Goal: Task Accomplishment & Management: Manage account settings

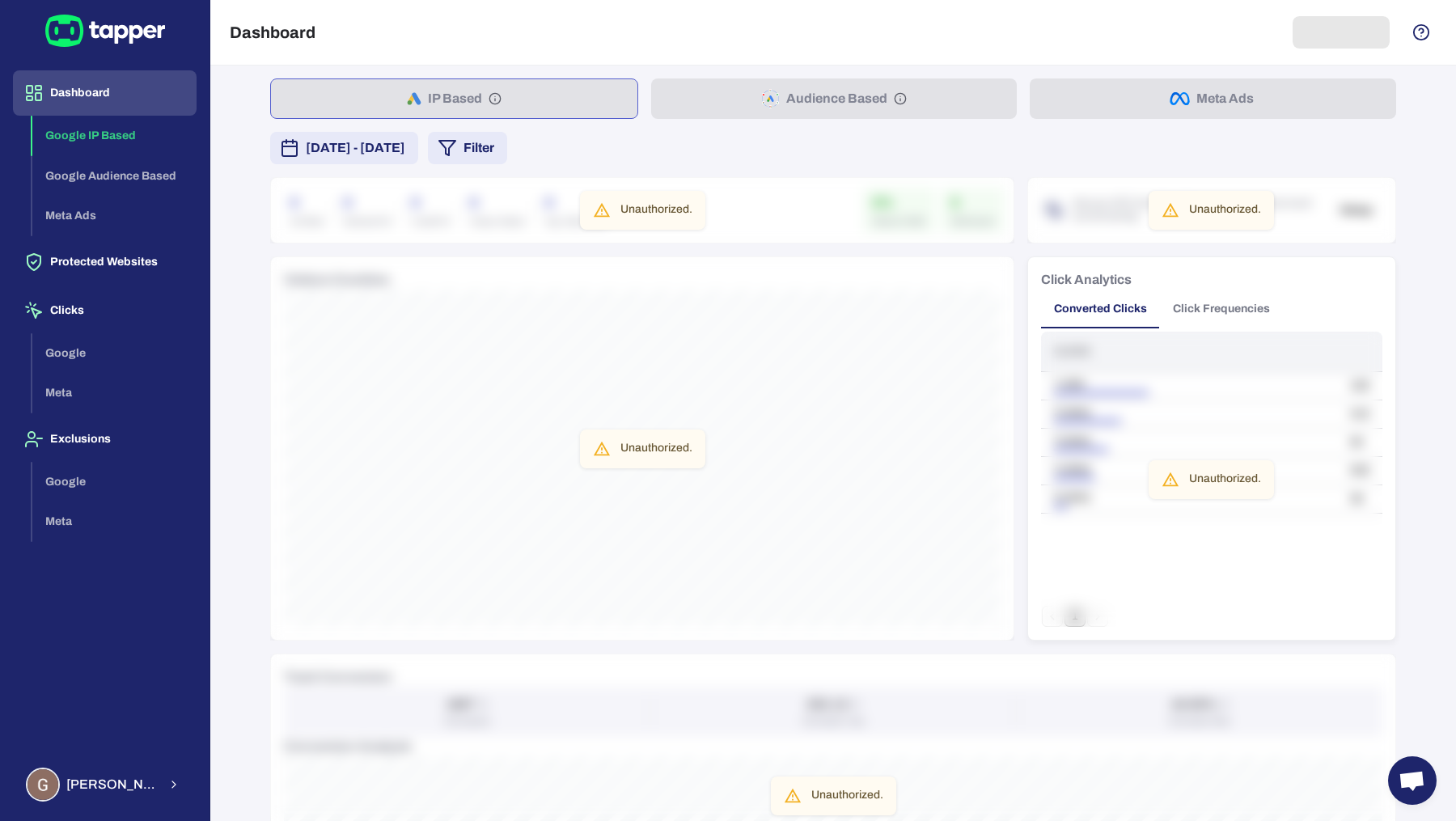
click at [85, 809] on div "Dashboard Google IP Based Google Audience Based Meta Ads Protected Websites Cli…" at bounding box center [105, 410] width 210 height 821
click at [104, 791] on span "Guillaume Lebelle" at bounding box center [112, 785] width 91 height 16
click at [231, 783] on icon "button" at bounding box center [232, 782] width 20 height 20
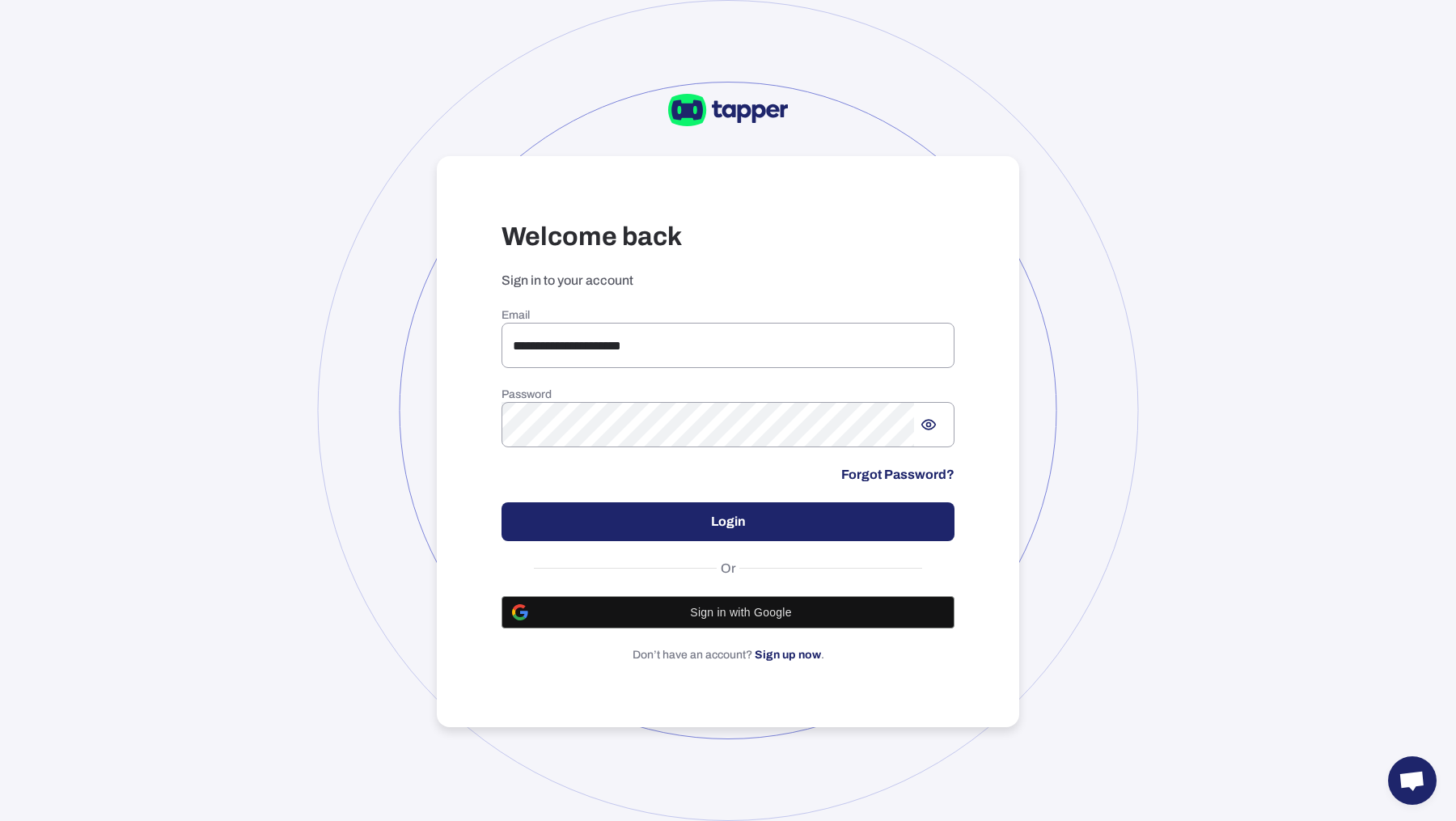
click at [785, 379] on div "**********" at bounding box center [728, 485] width 453 height 354
click at [777, 357] on input "**********" at bounding box center [728, 345] width 453 height 45
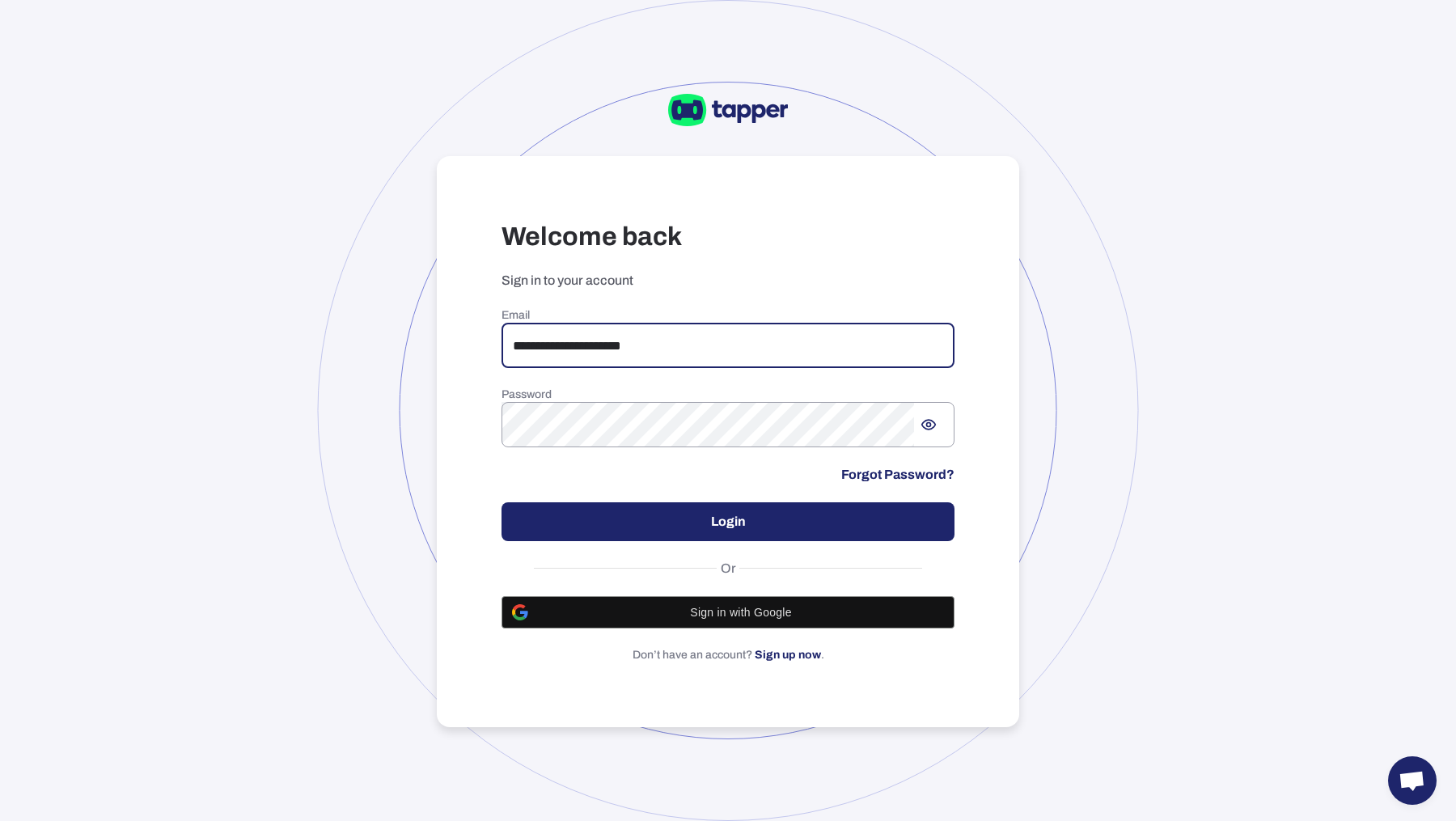
drag, startPoint x: 745, startPoint y: 355, endPoint x: 513, endPoint y: 363, distance: 232.1
click at [513, 367] on input "**********" at bounding box center [728, 345] width 453 height 45
type input "*"
type input "**********"
click at [684, 515] on button "Login" at bounding box center [728, 522] width 453 height 39
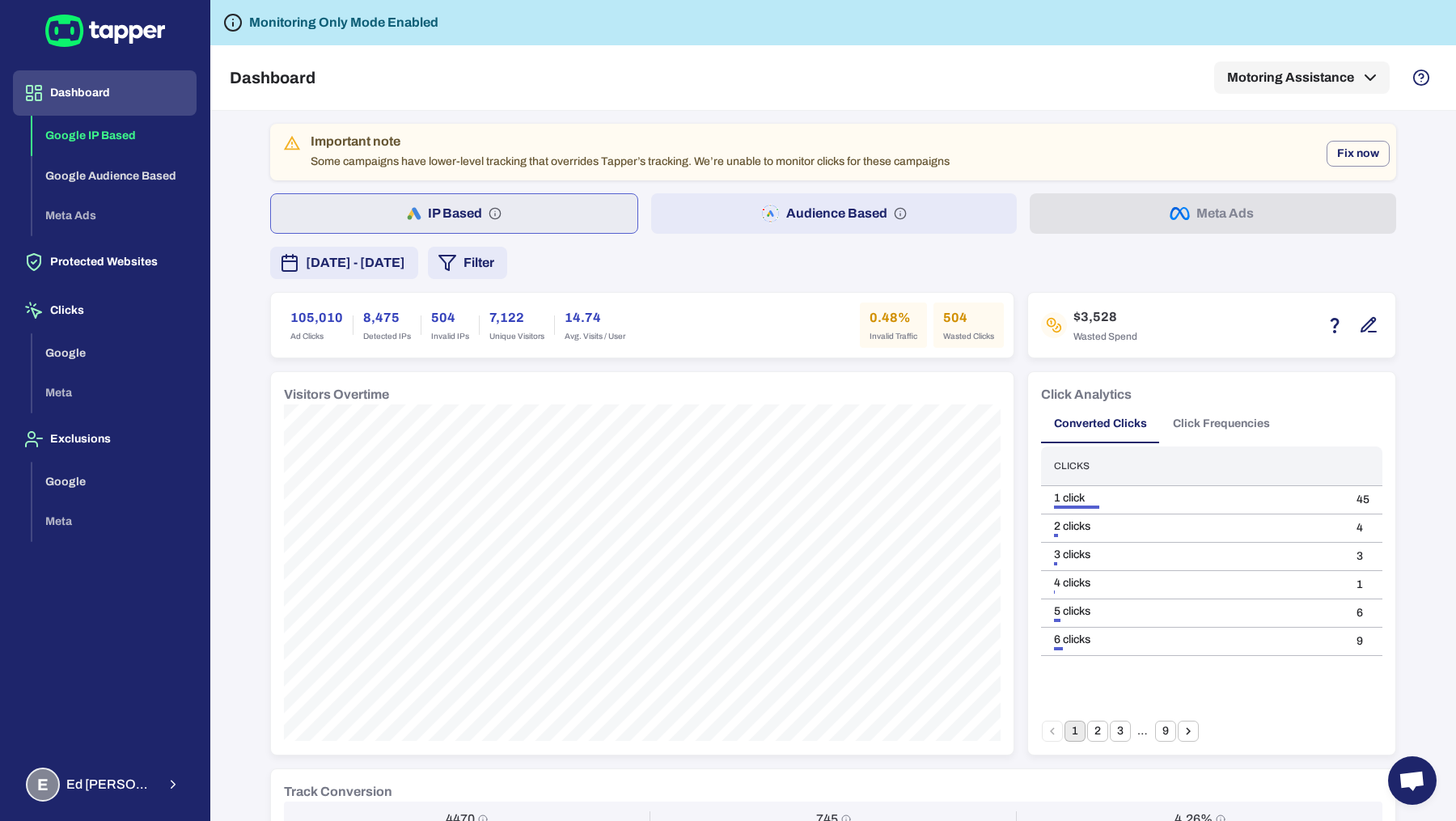
click at [737, 220] on button "Audience Based" at bounding box center [834, 214] width 367 height 41
click at [762, 210] on icon "button" at bounding box center [769, 214] width 19 height 20
click at [569, 225] on button "IP Based" at bounding box center [453, 214] width 367 height 41
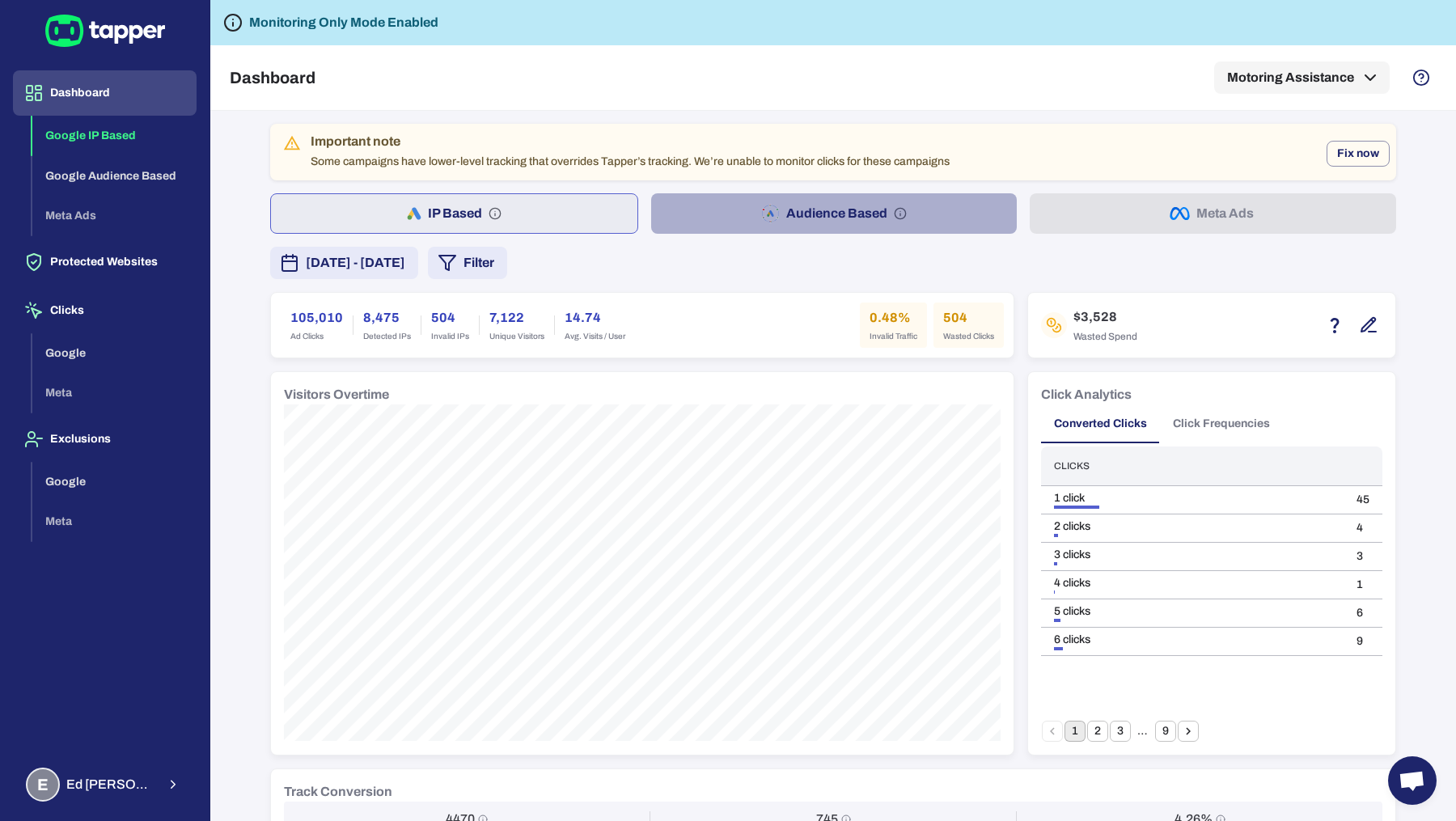
click at [716, 225] on button "Audience Based" at bounding box center [834, 214] width 367 height 41
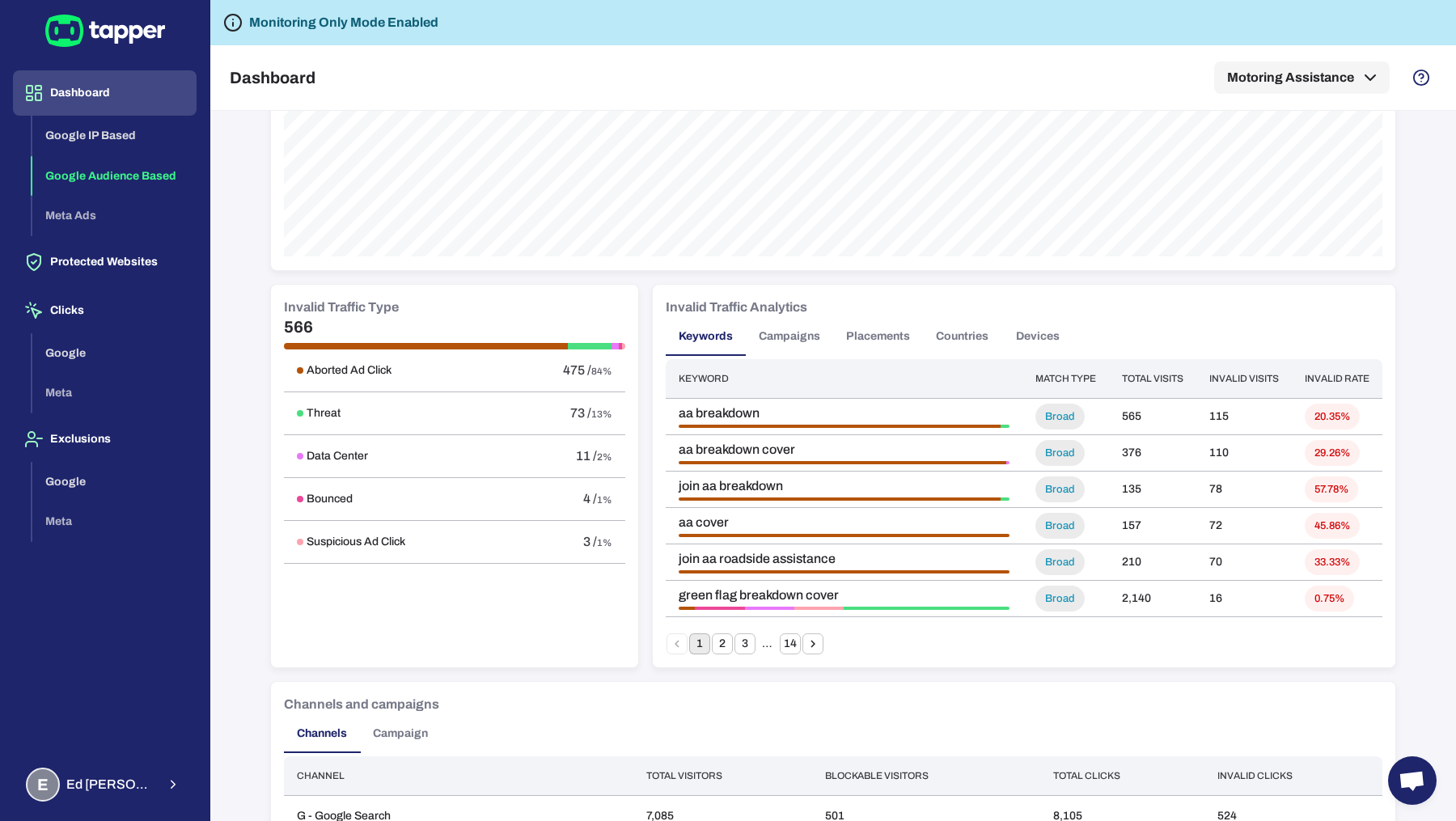
scroll to position [783, 0]
click at [790, 340] on button "Campaigns" at bounding box center [789, 336] width 87 height 39
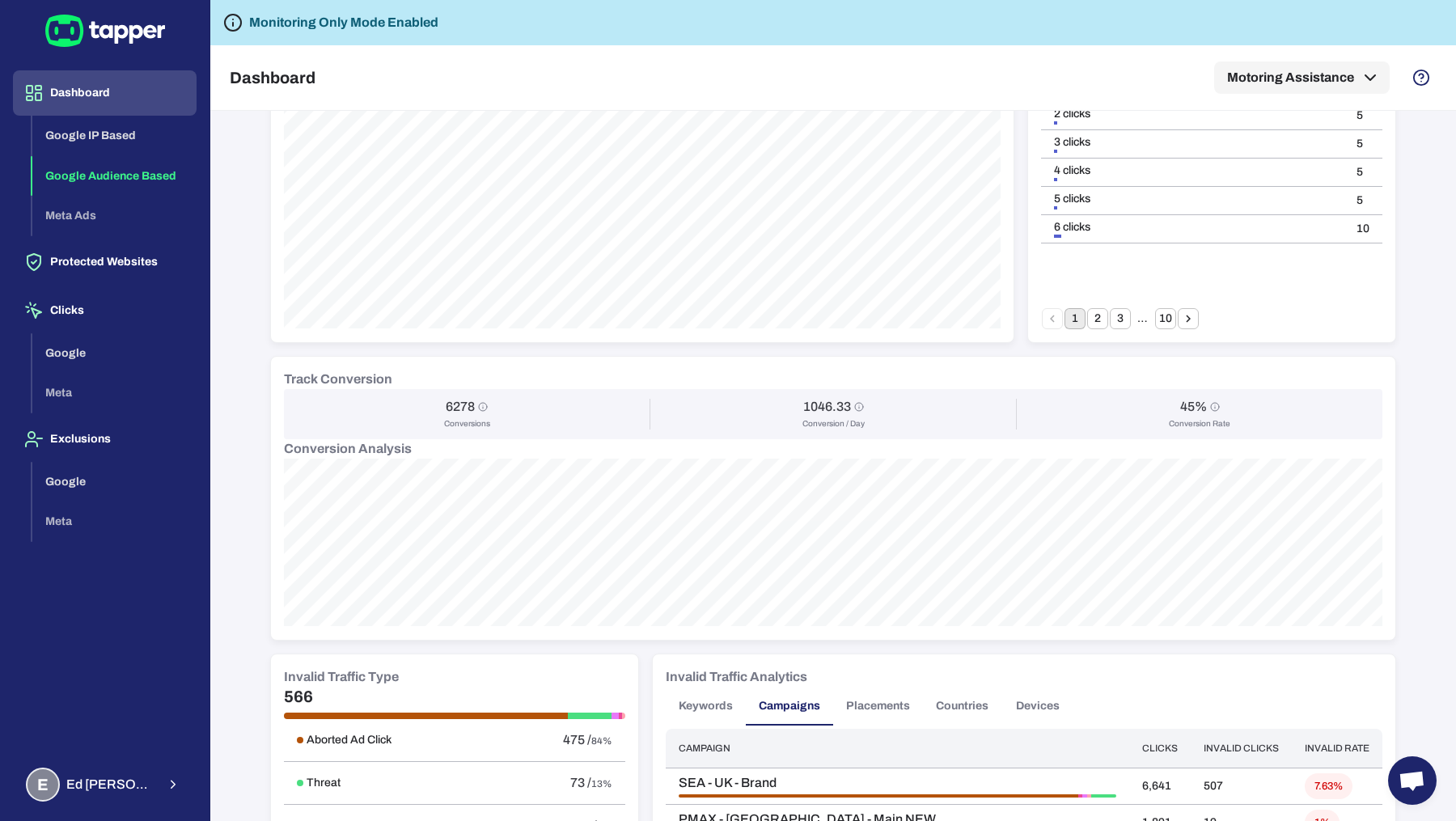
scroll to position [0, 0]
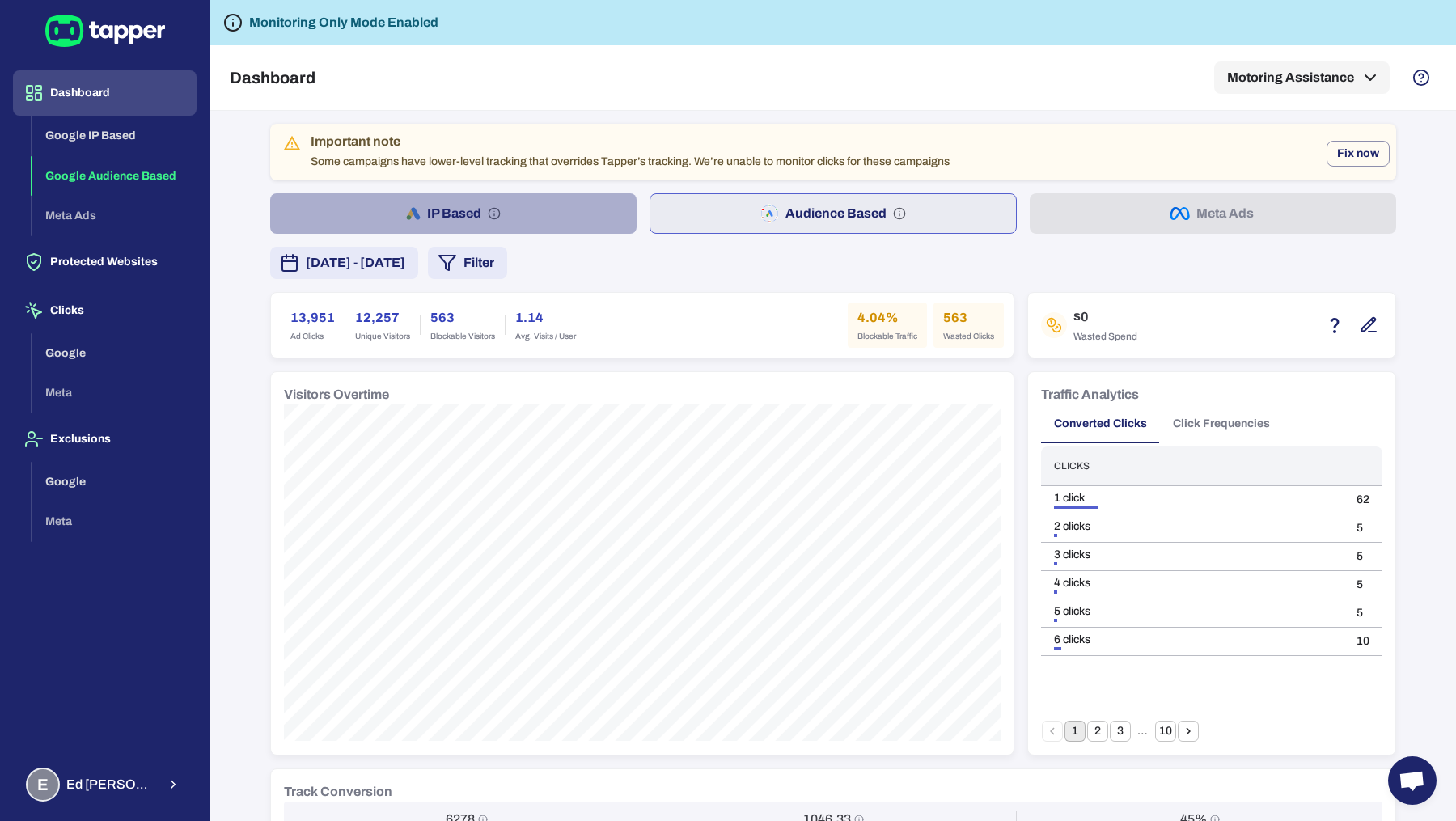
click at [632, 211] on button "IP Based" at bounding box center [453, 214] width 367 height 41
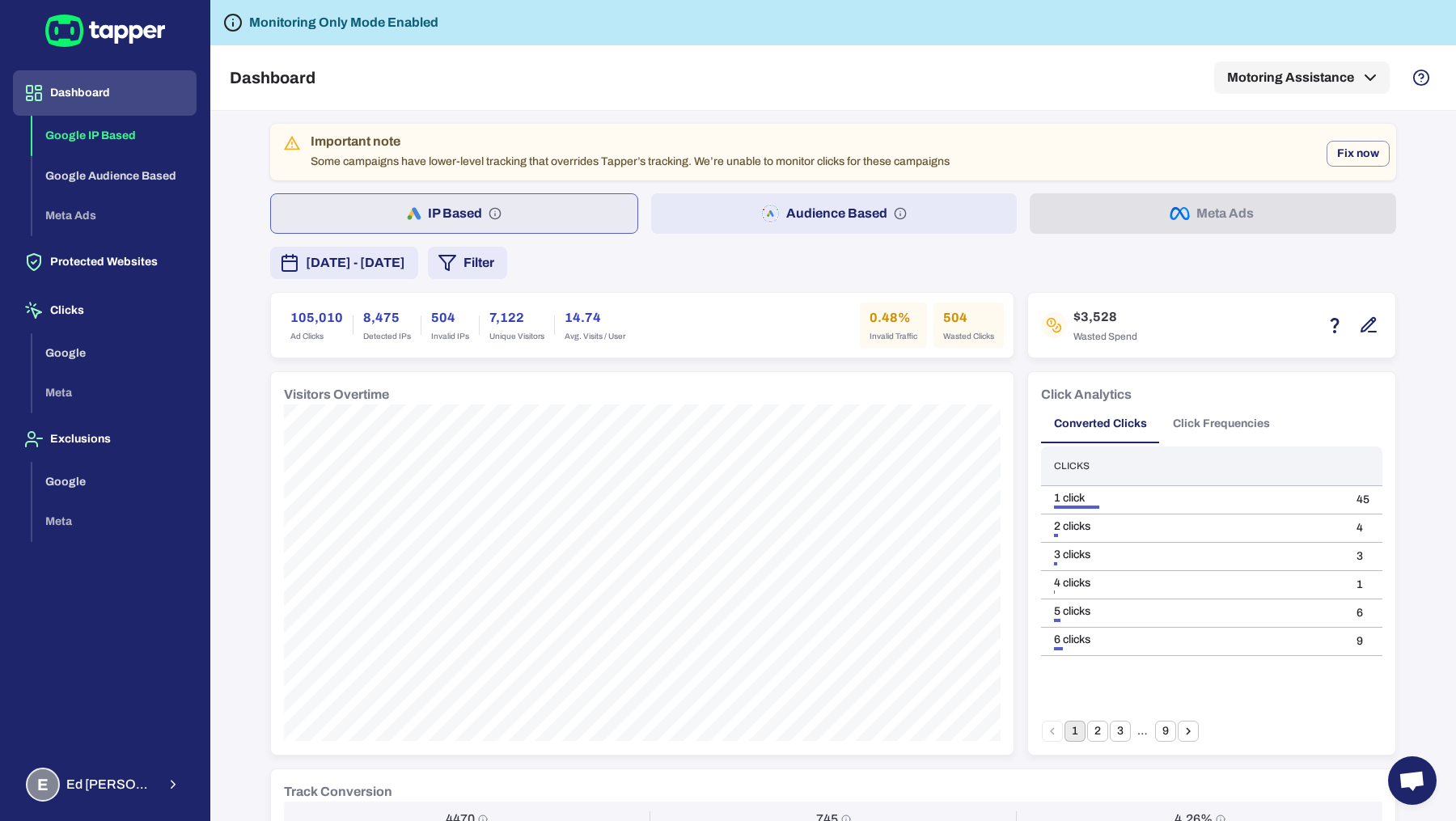
click at [815, 197] on button "Audience Based" at bounding box center [834, 214] width 367 height 41
click at [576, 225] on button "IP Based" at bounding box center [453, 214] width 367 height 41
click at [1352, 320] on div at bounding box center [1351, 325] width 61 height 28
click at [1364, 322] on icon "button" at bounding box center [1369, 325] width 20 height 20
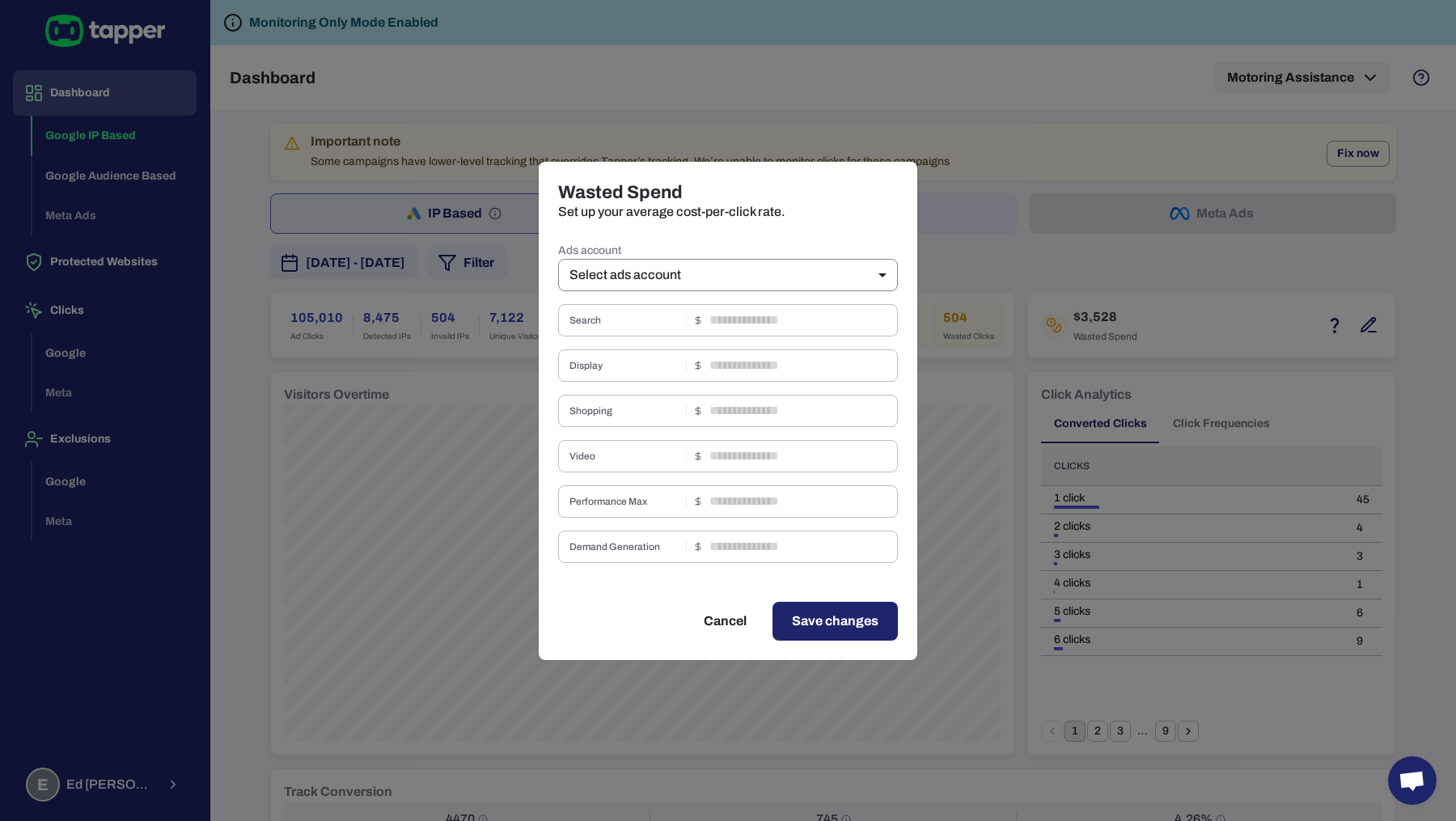
click at [820, 271] on body "Dashboard Google IP Based Google Audience Based Meta Ads Protected Websites Cli…" at bounding box center [728, 410] width 1456 height 821
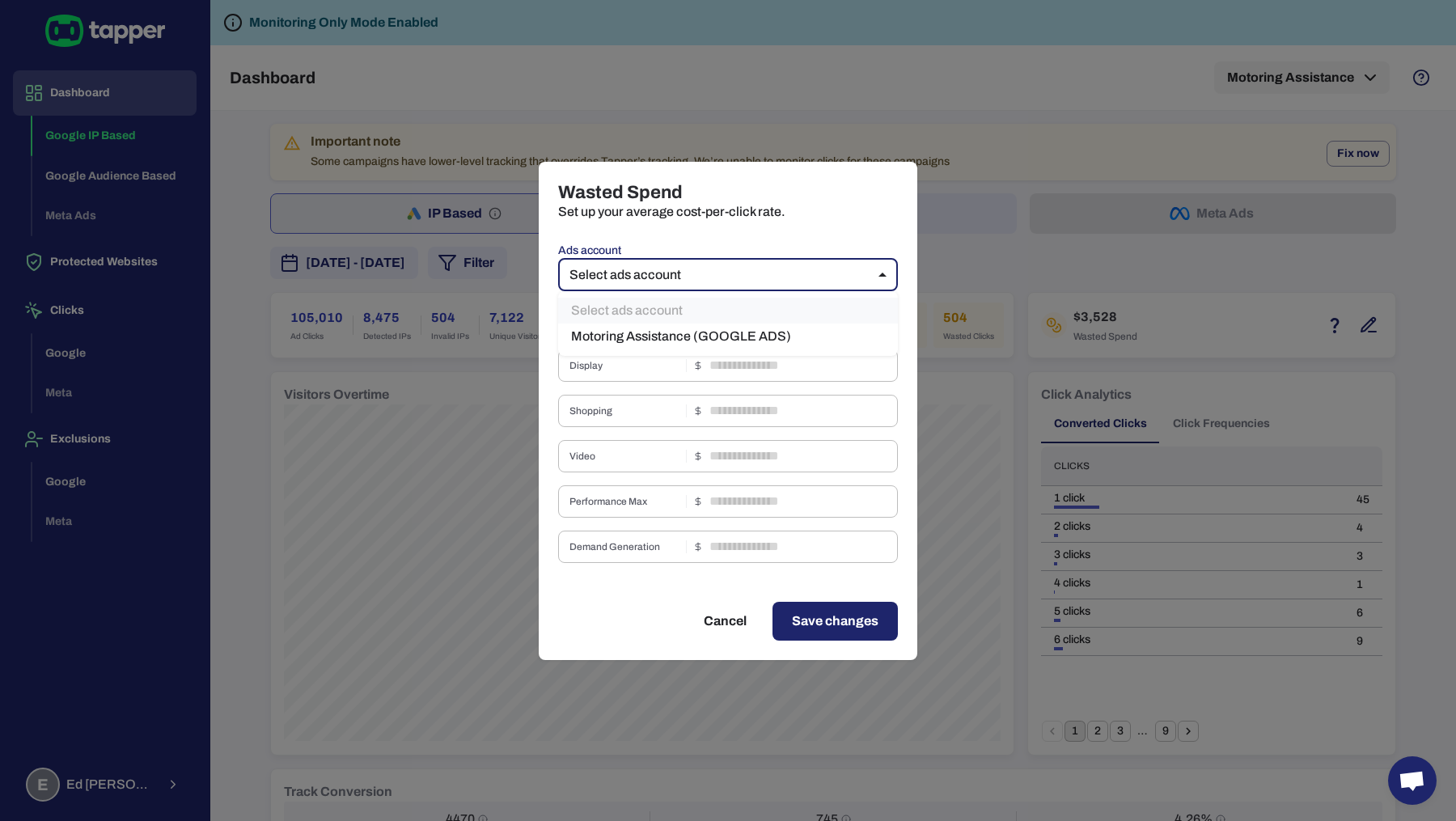
click at [804, 341] on li "Motoring Assistance (GOOGLE ADS)" at bounding box center [728, 336] width 340 height 26
type input "****"
type input "*"
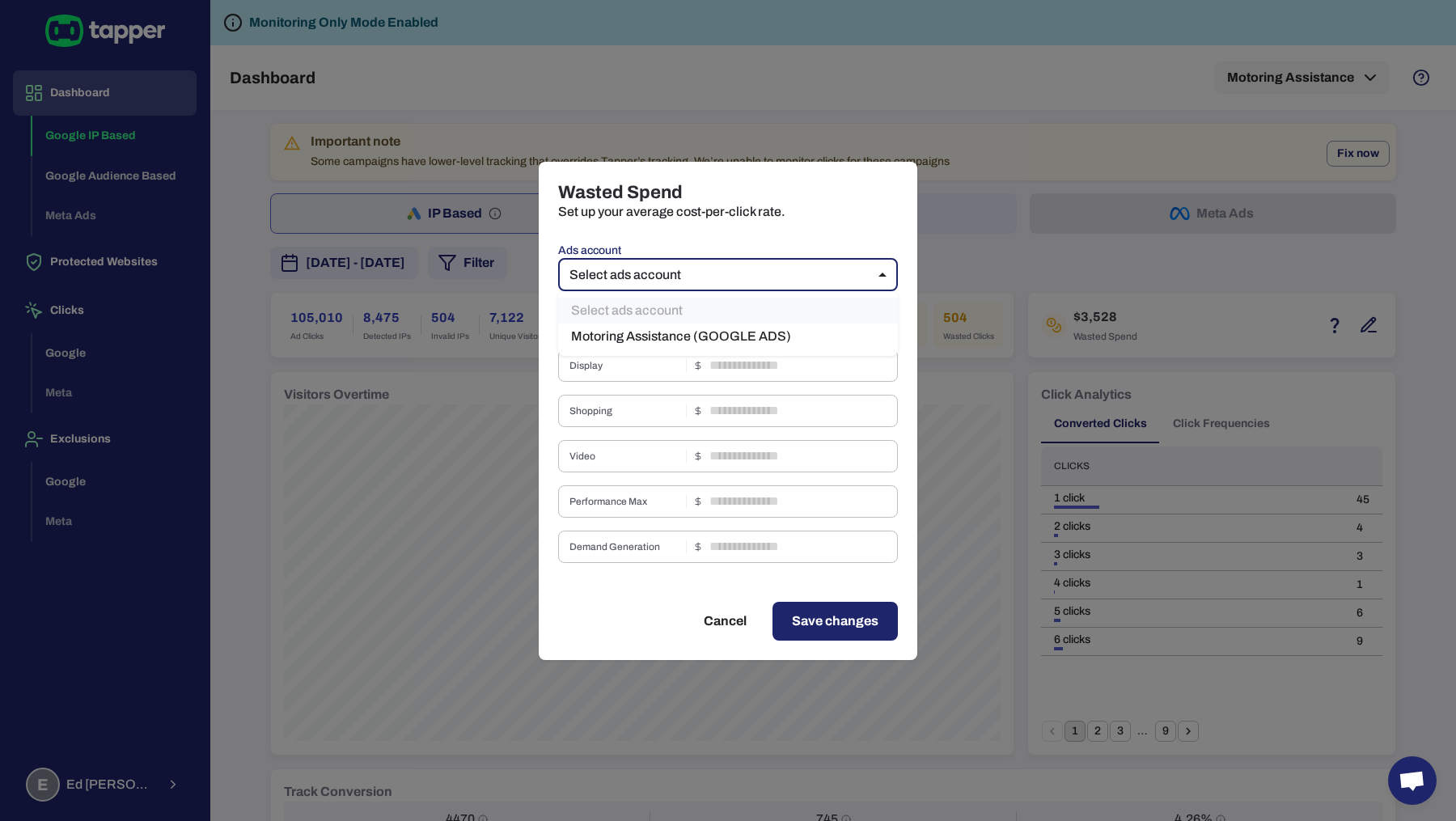
type input "*"
click at [724, 324] on input "*" at bounding box center [803, 320] width 188 height 32
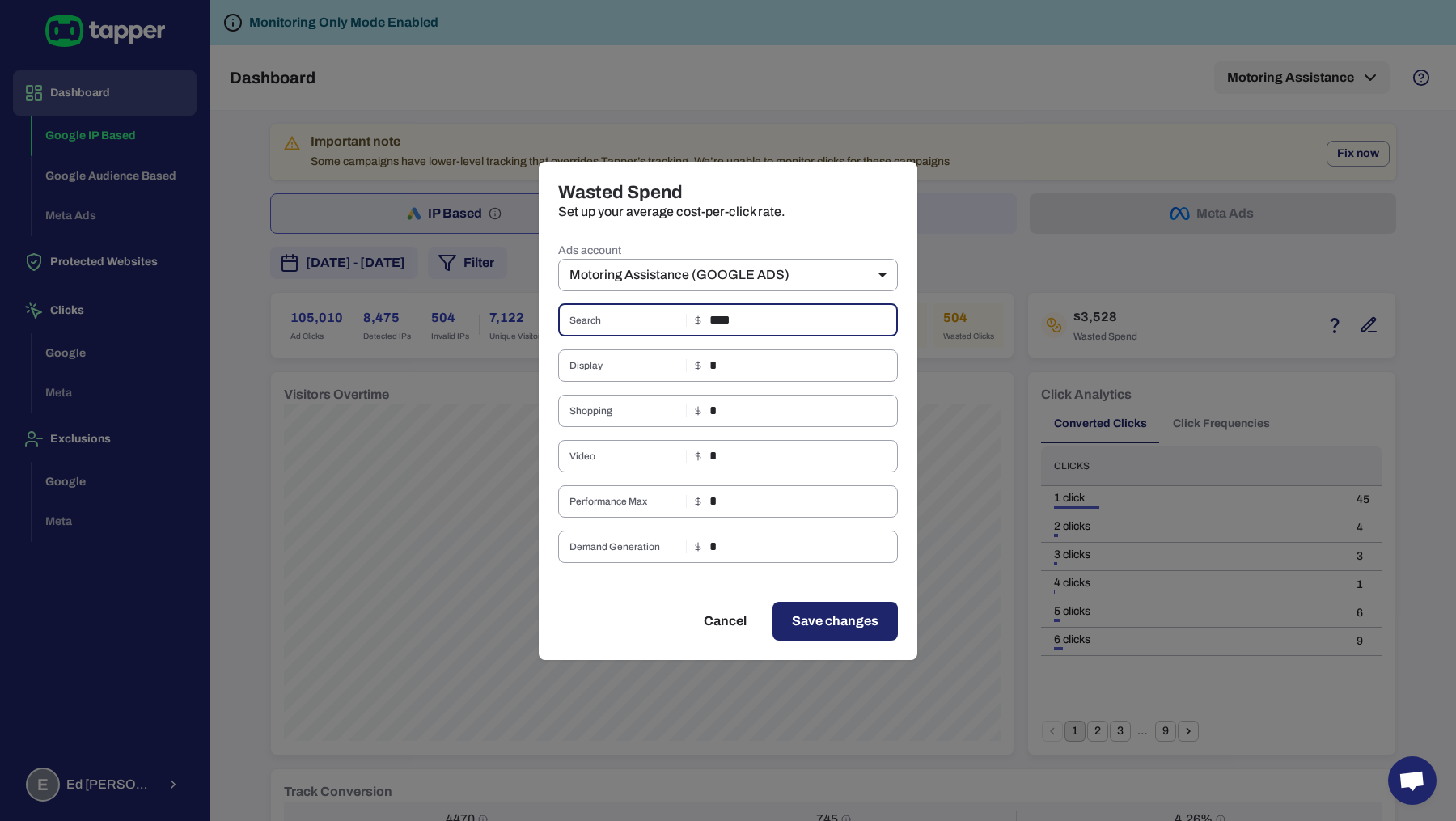
type input "****"
click at [764, 503] on input "*" at bounding box center [803, 501] width 188 height 32
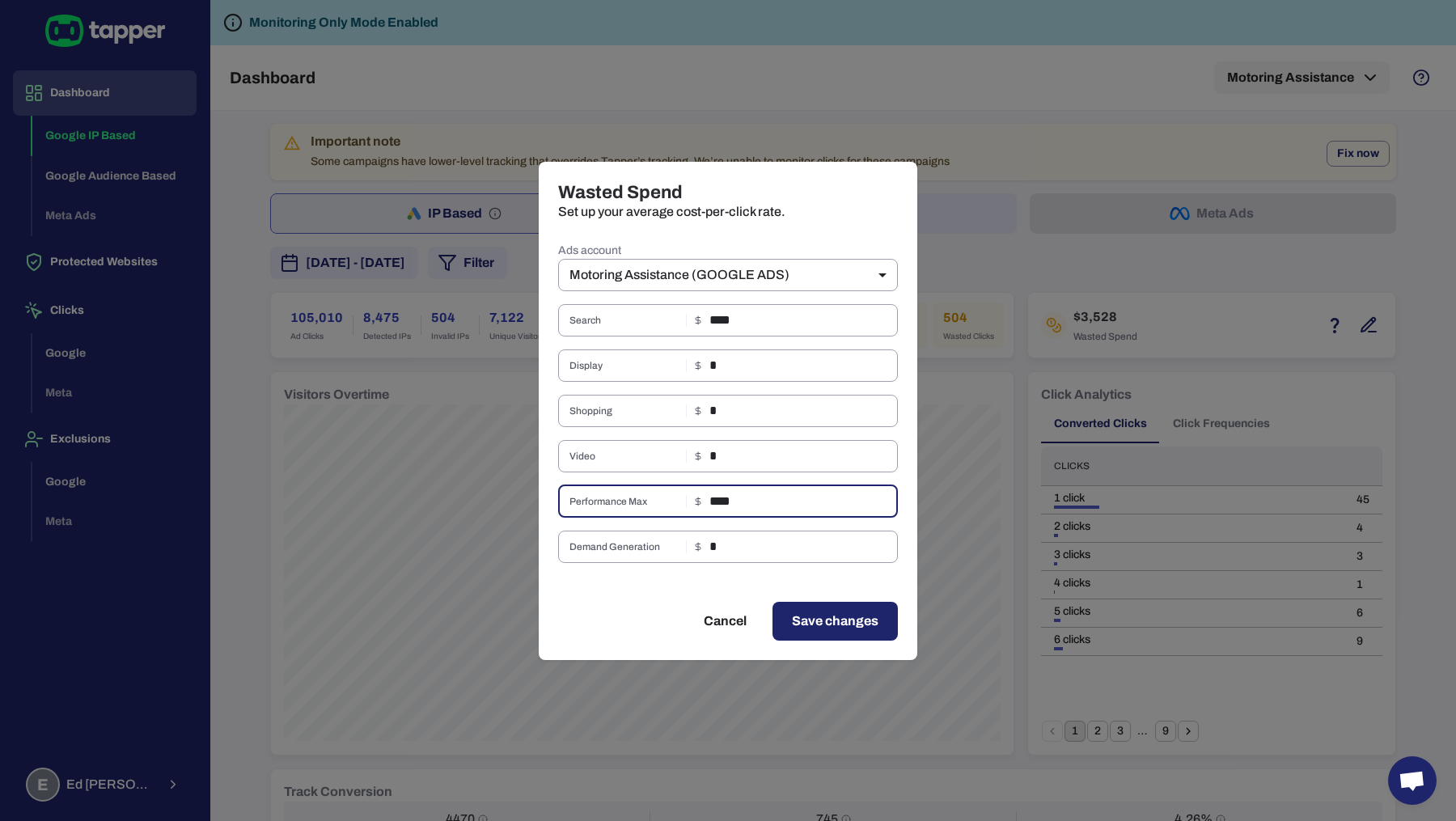
type input "****"
click at [819, 633] on button "Save changes" at bounding box center [835, 621] width 125 height 39
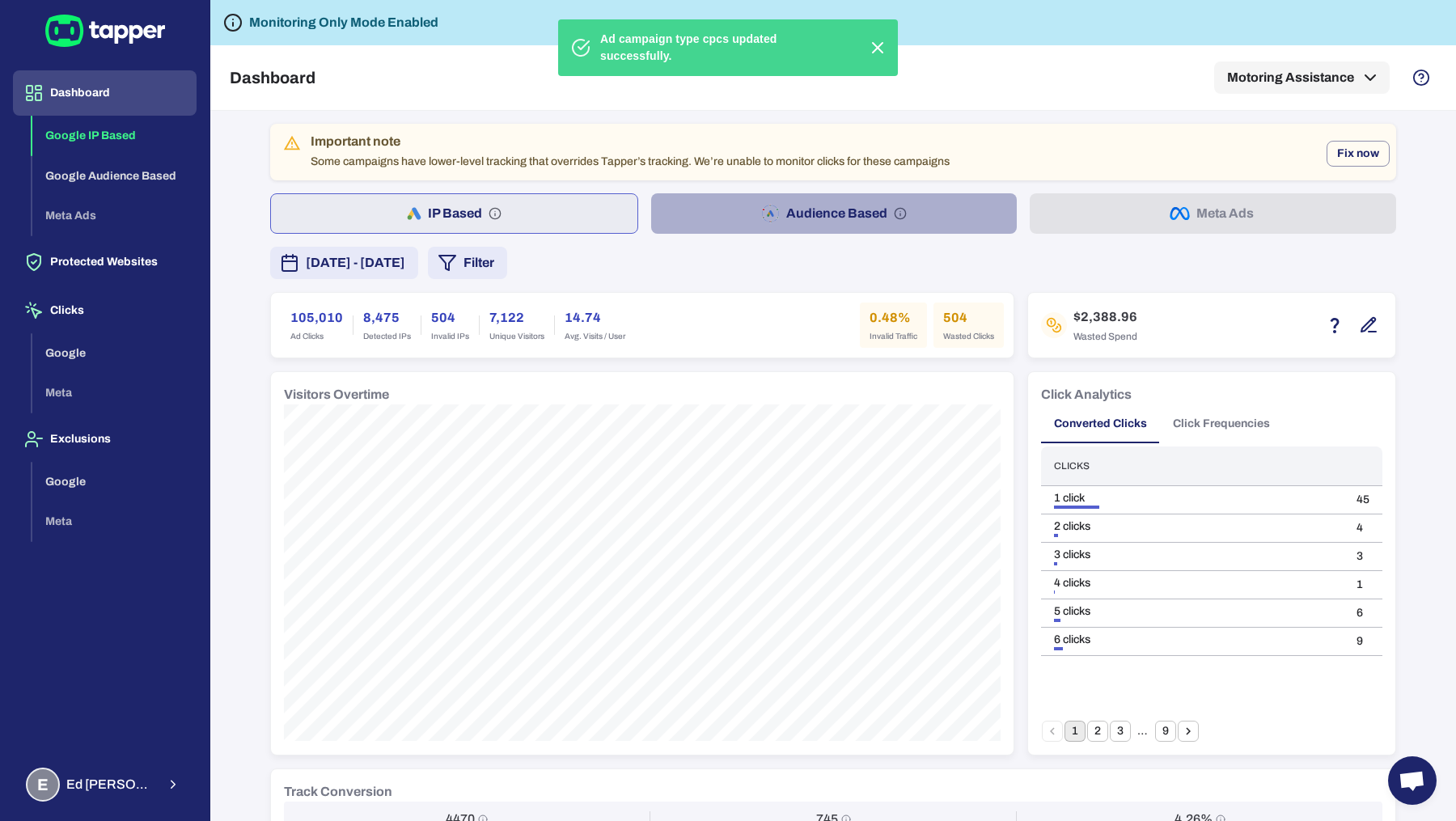
click at [892, 216] on button "Audience Based" at bounding box center [834, 214] width 367 height 41
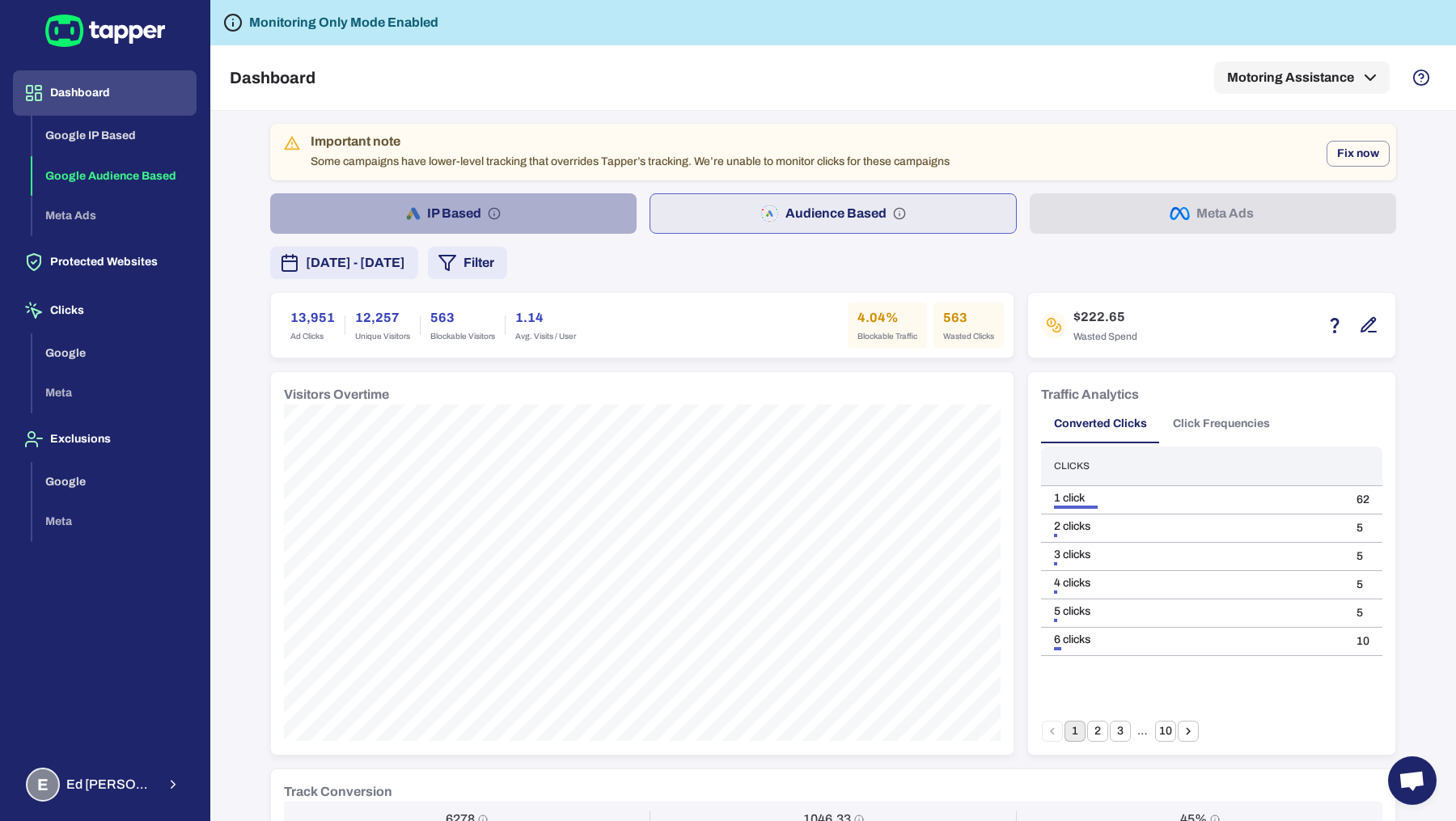
click at [531, 220] on button "IP Based" at bounding box center [453, 214] width 367 height 41
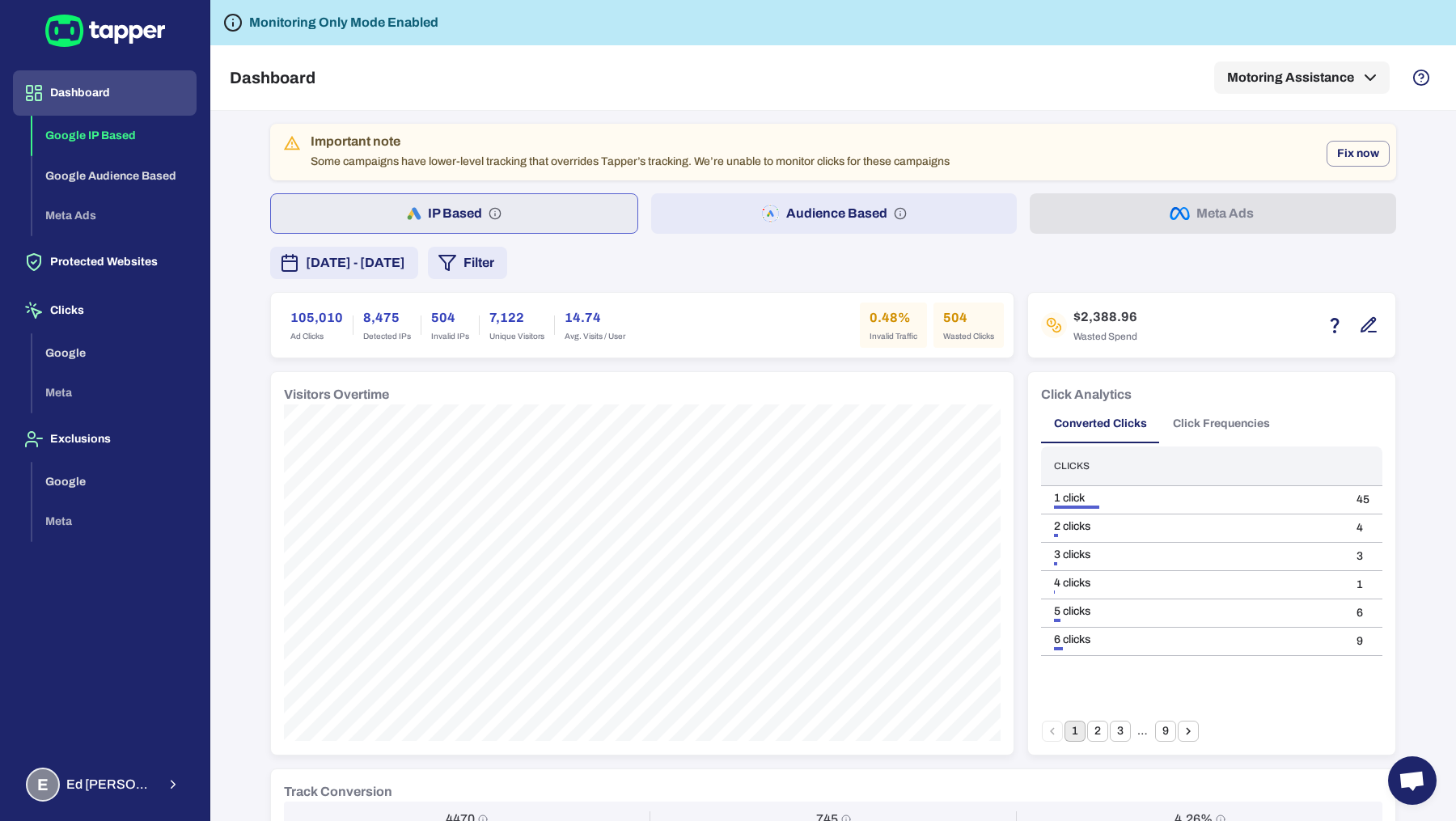
click at [739, 221] on button "Audience Based" at bounding box center [834, 214] width 367 height 41
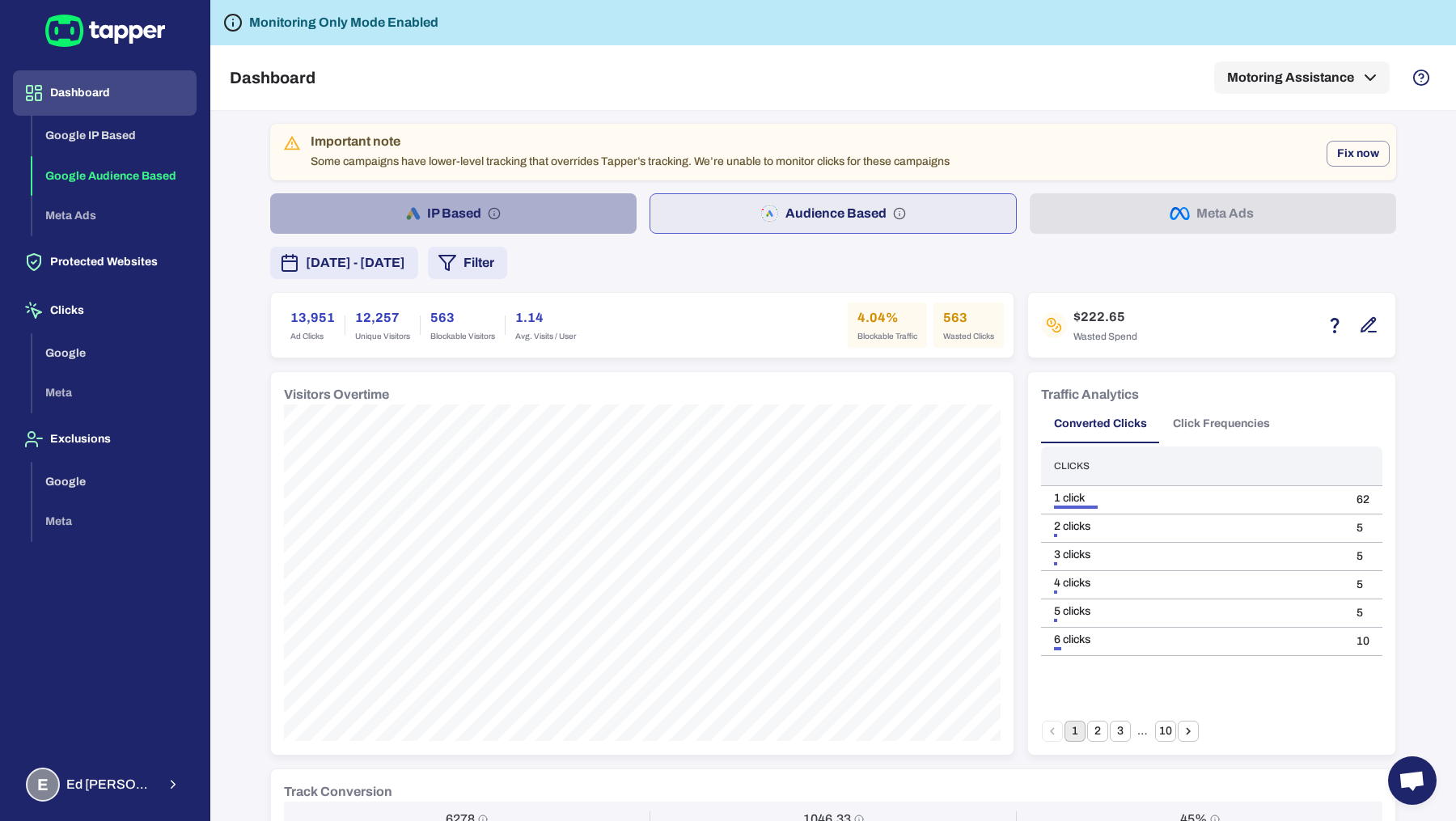
click at [588, 217] on button "IP Based" at bounding box center [453, 214] width 367 height 41
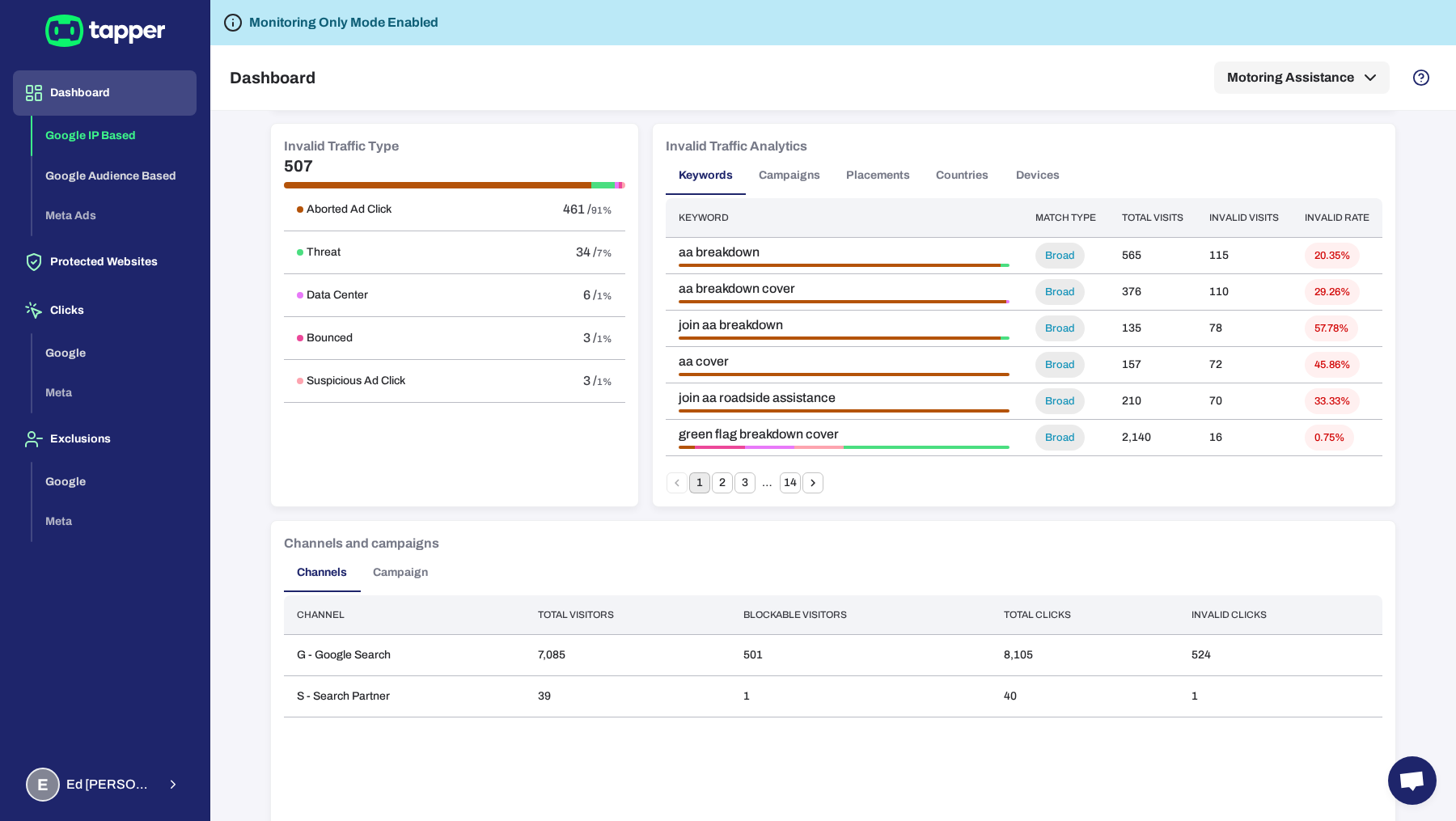
scroll to position [738, 0]
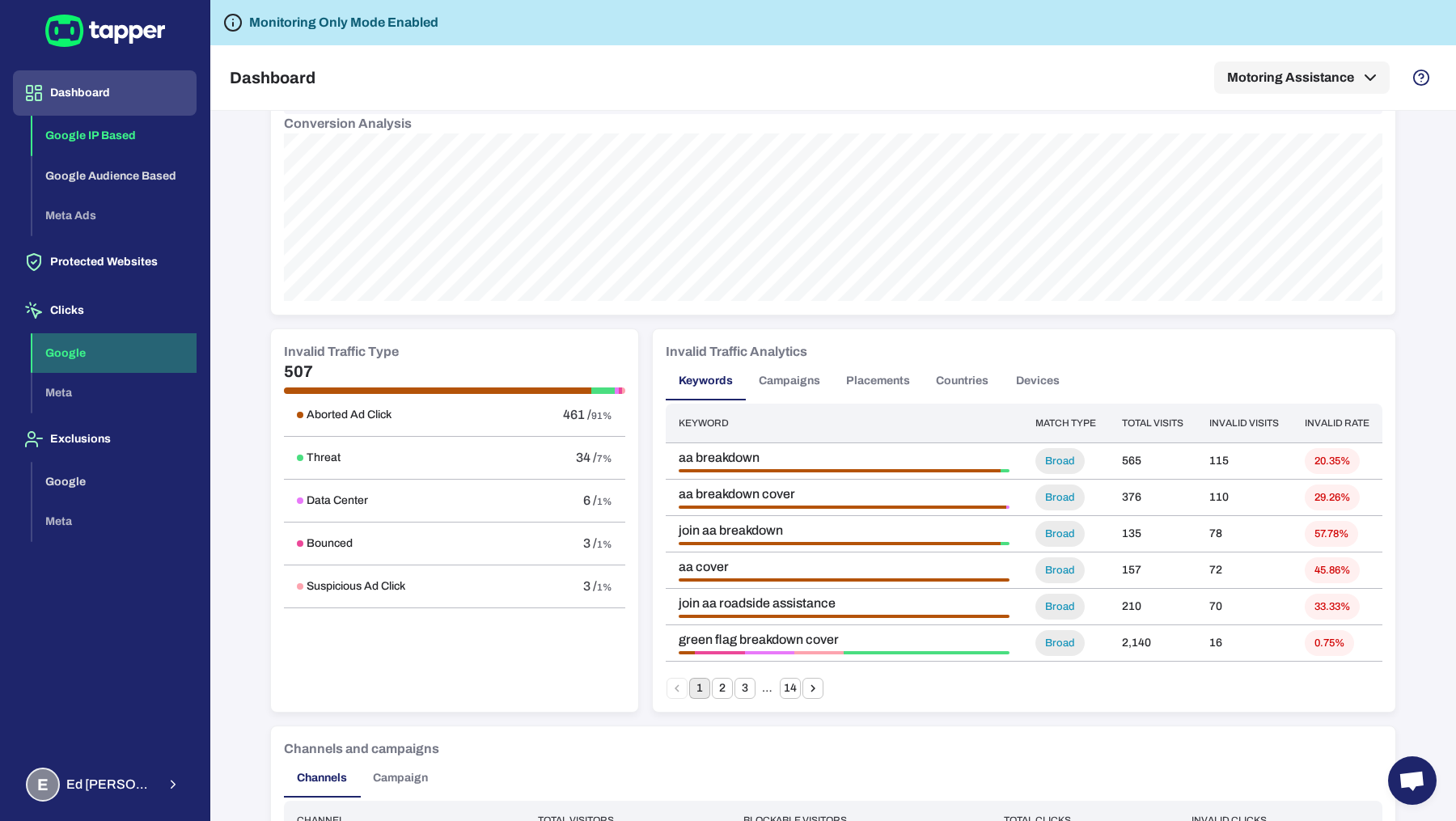
click at [96, 345] on button "Google" at bounding box center [114, 353] width 164 height 41
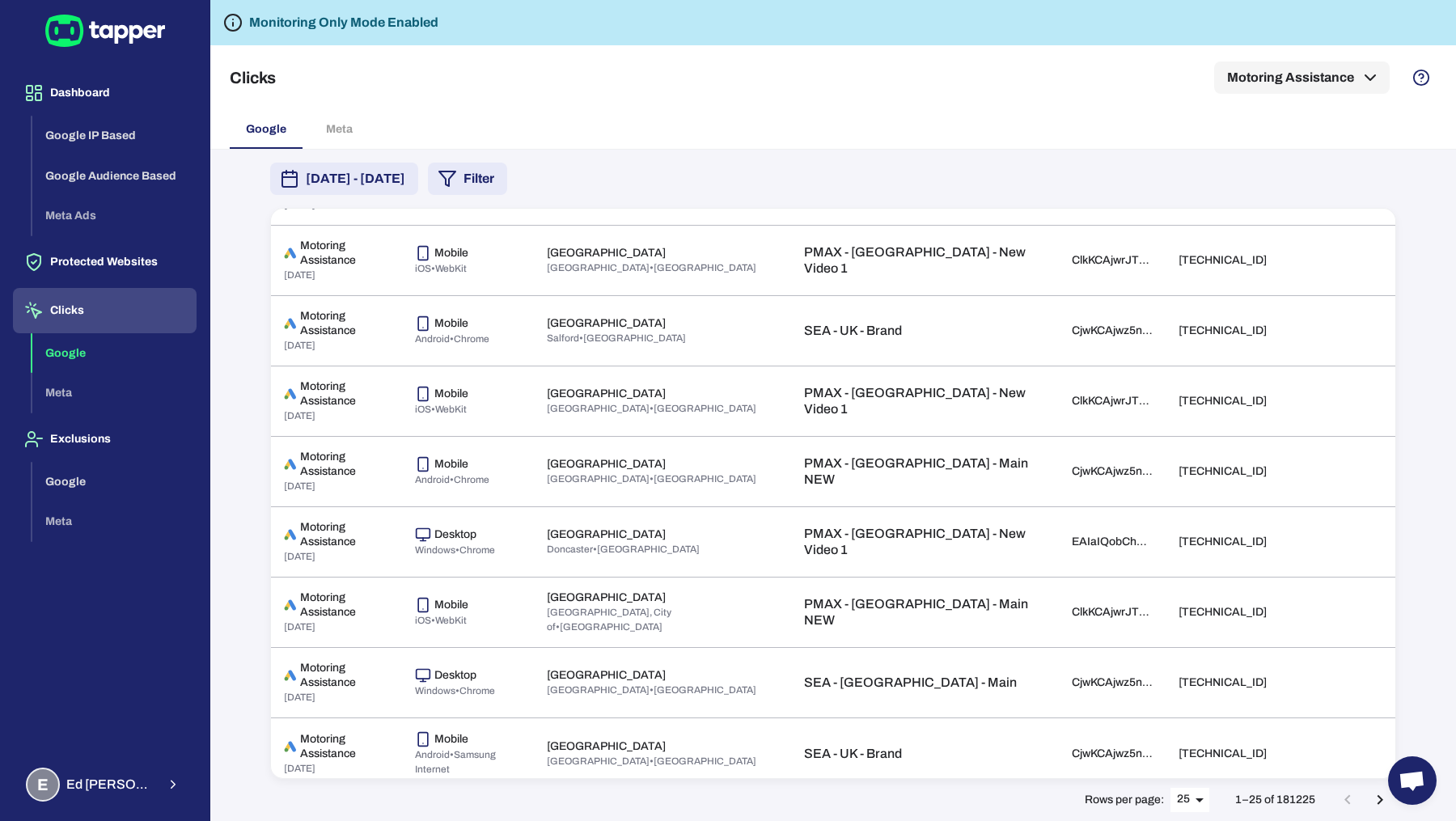
scroll to position [1235, 0]
click at [117, 259] on button "Protected Websites" at bounding box center [105, 262] width 184 height 45
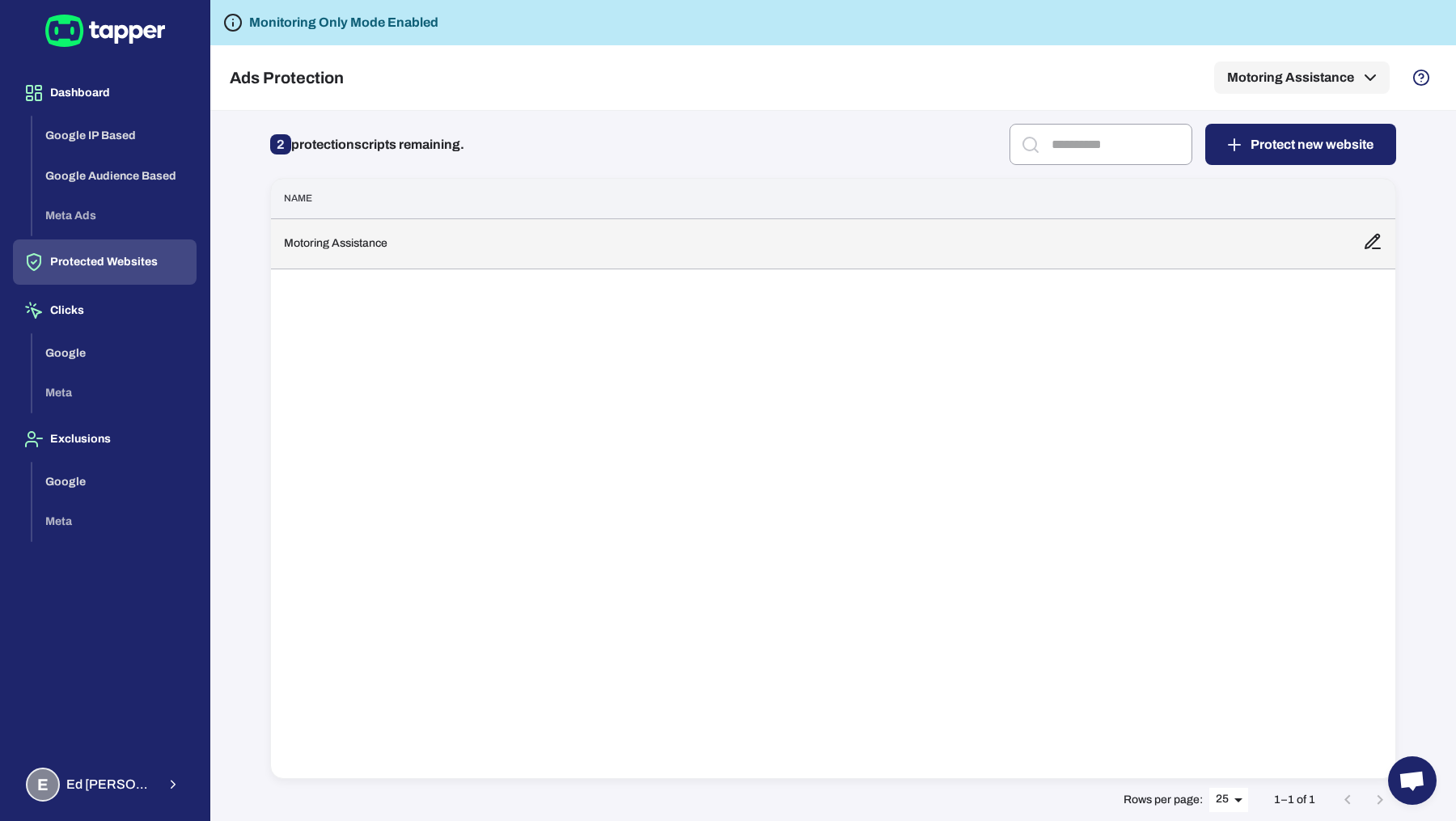
click at [423, 244] on td "Motoring Assistance" at bounding box center [810, 243] width 1079 height 50
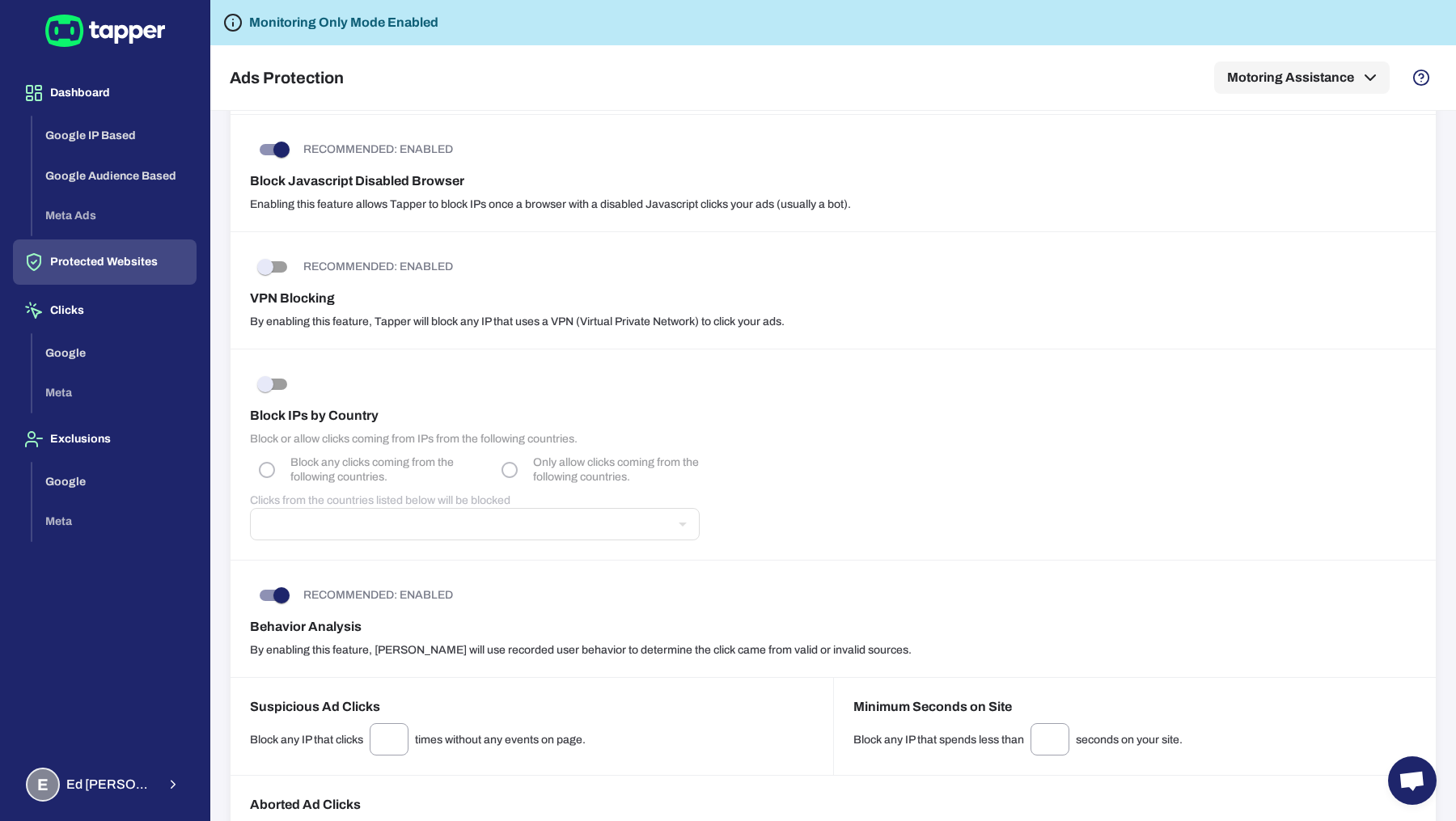
scroll to position [632, 0]
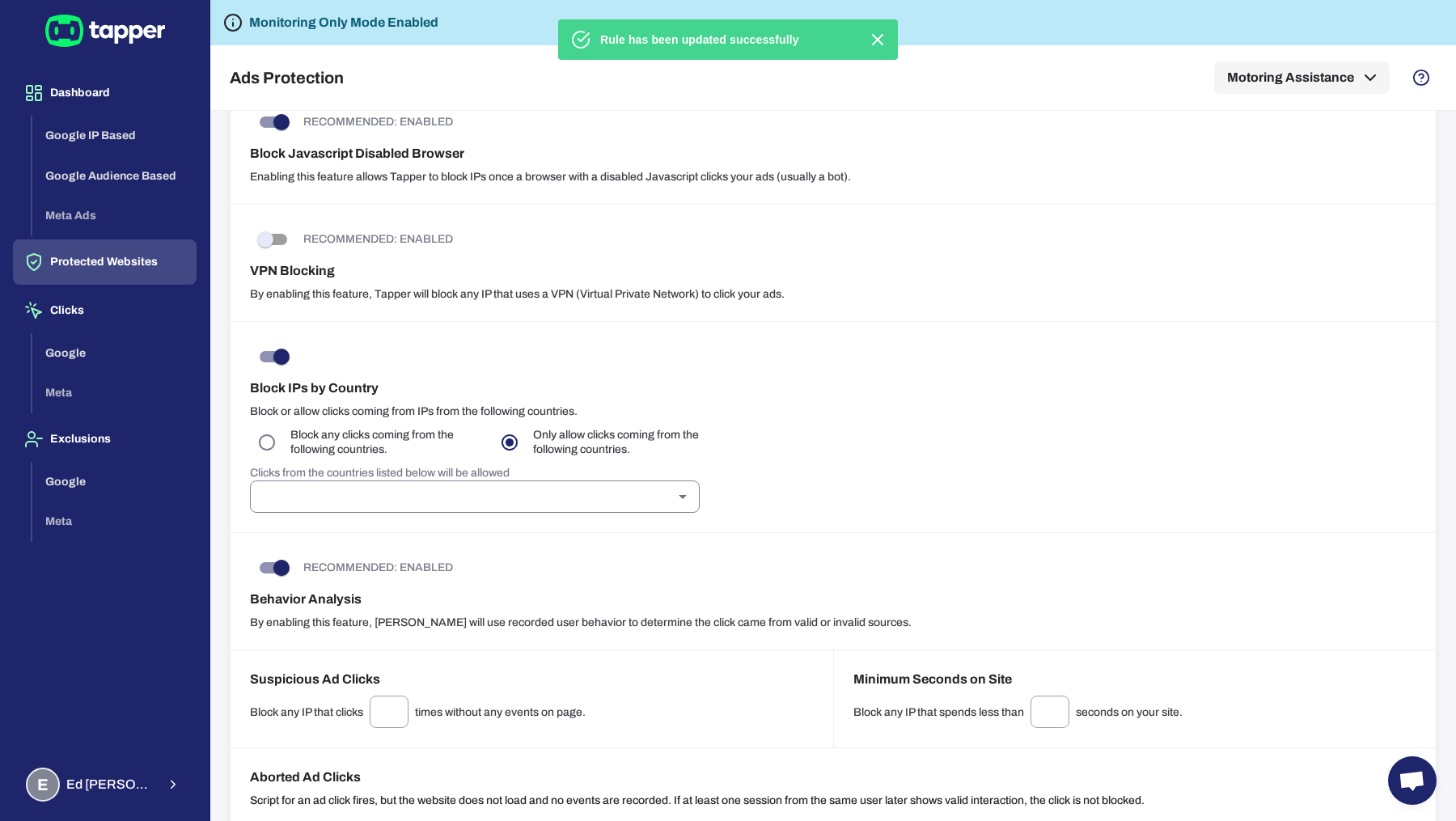
click at [516, 485] on input "text" at bounding box center [462, 497] width 414 height 23
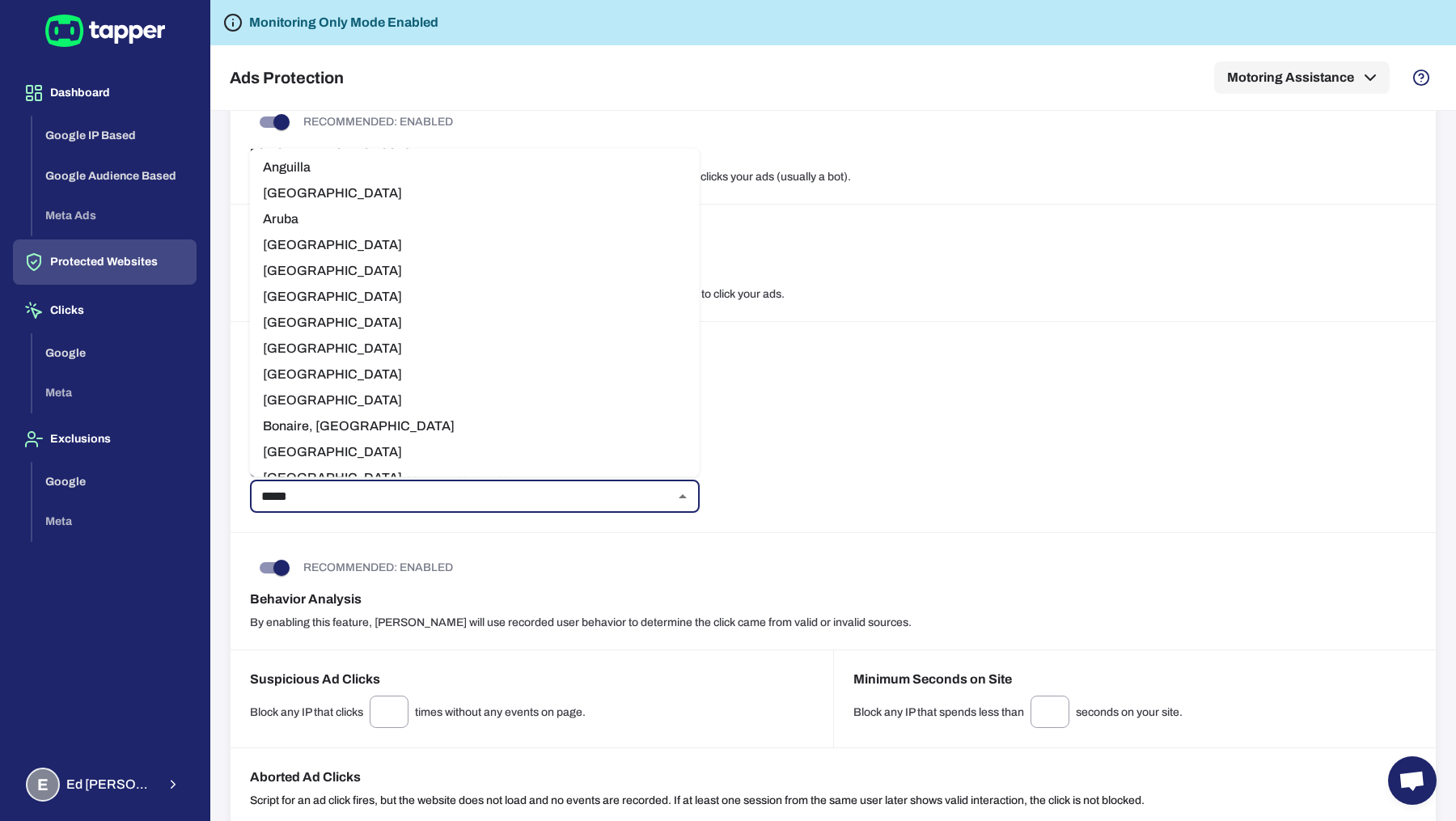
type input "******"
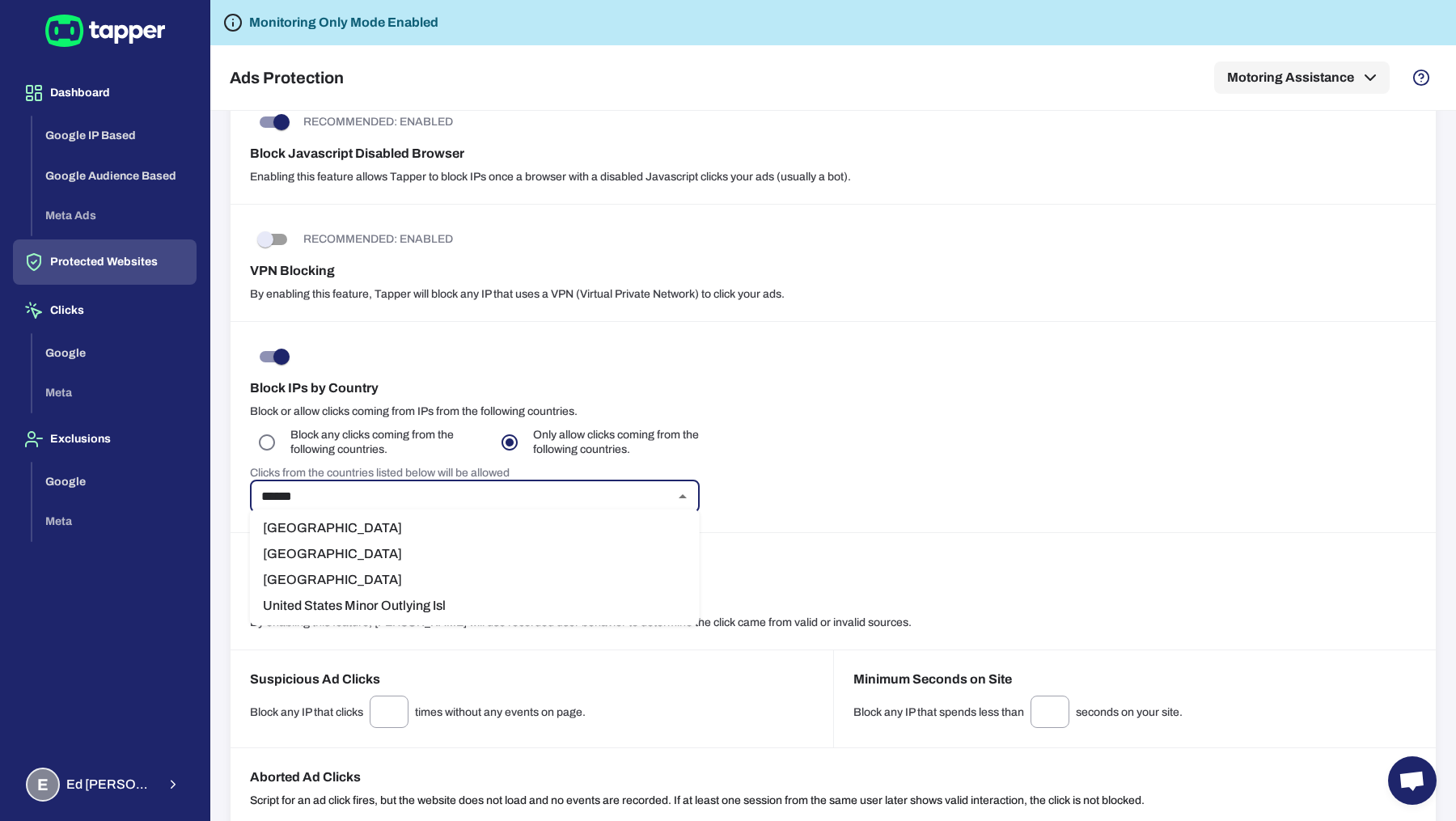
click at [415, 557] on li "[GEOGRAPHIC_DATA]" at bounding box center [475, 554] width 450 height 26
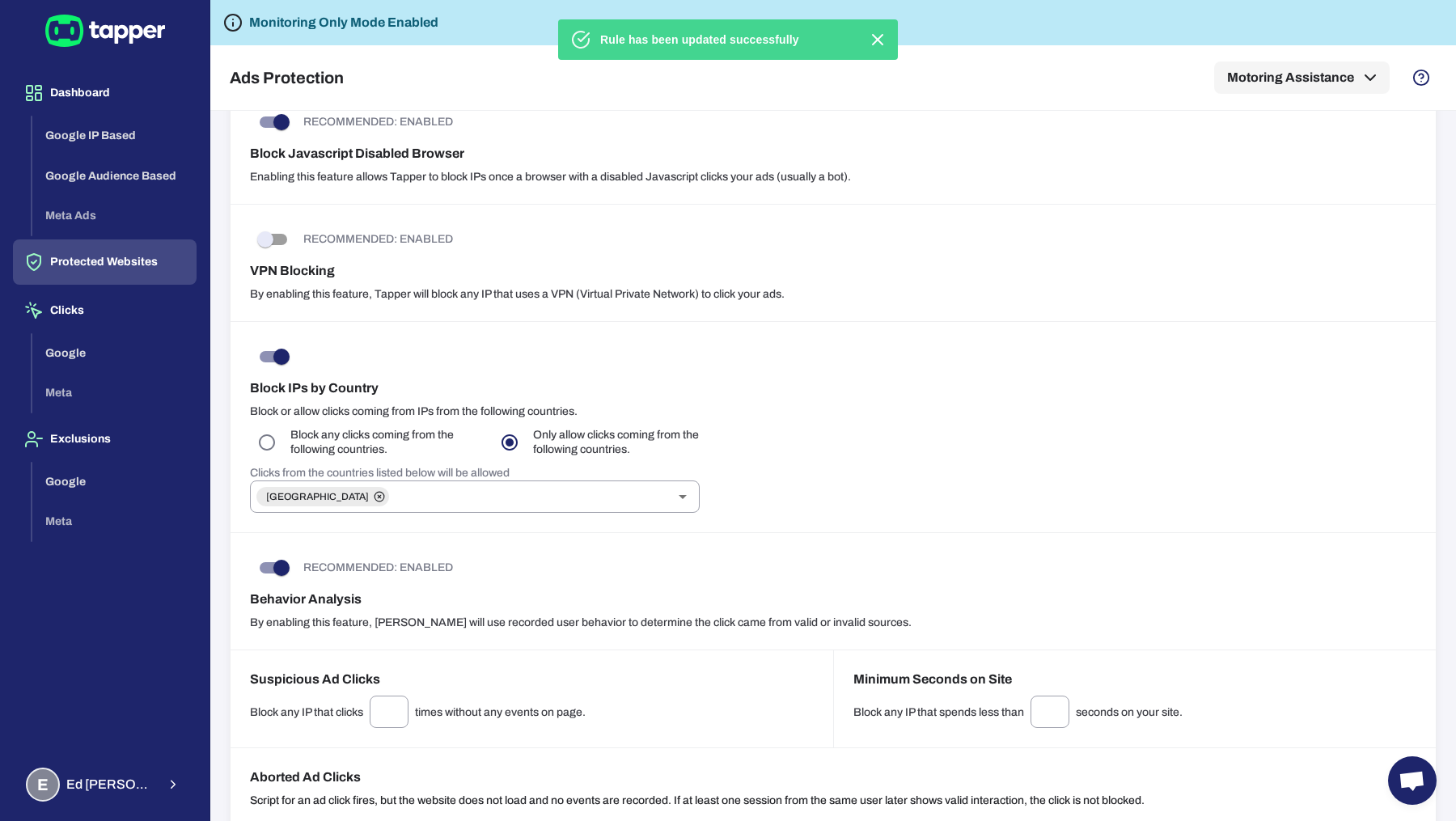
click at [882, 478] on div "Block IPs by Country Block or allow clicks coming from IPs from the following c…" at bounding box center [834, 428] width 1206 height 211
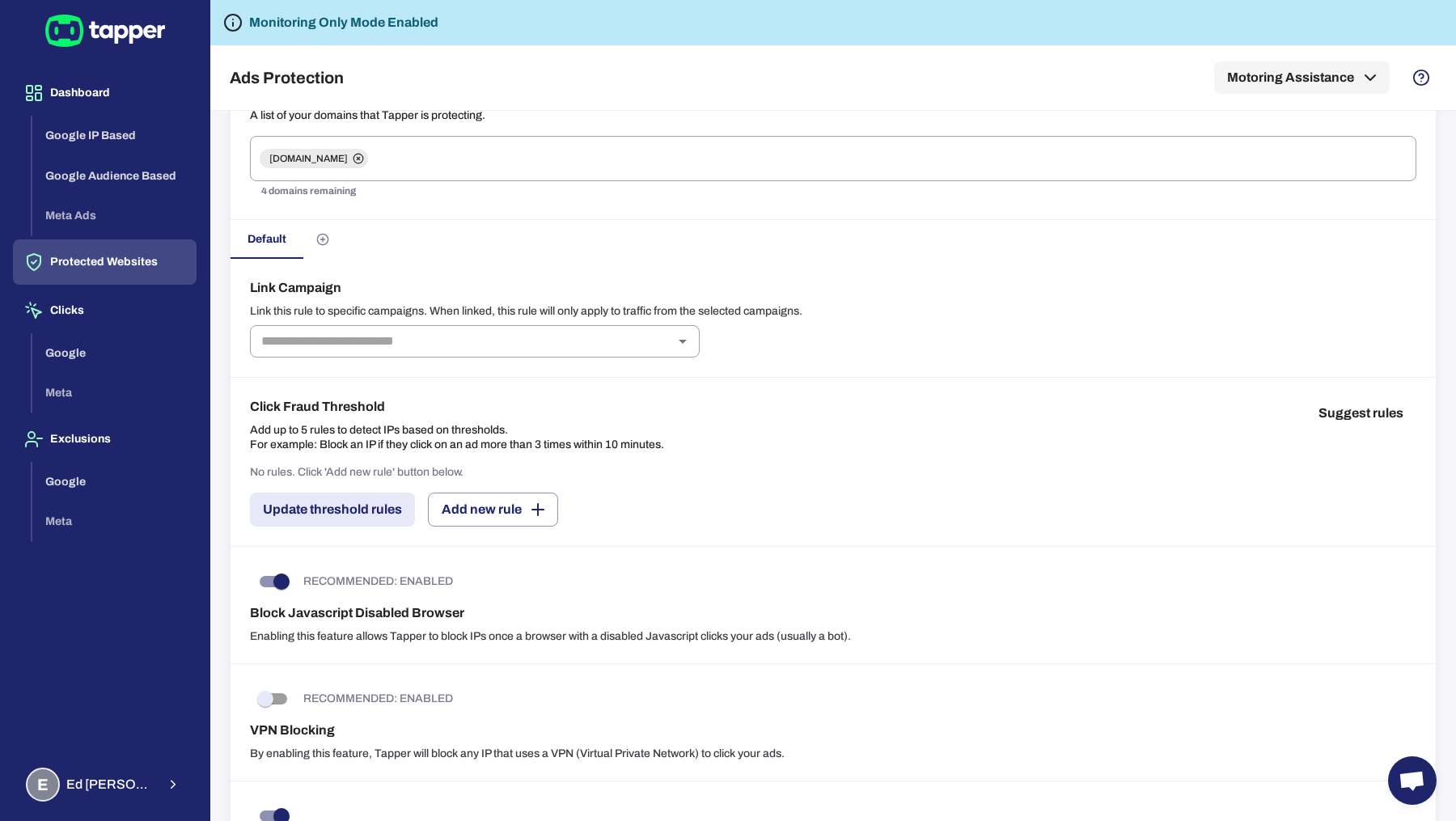
scroll to position [99, 0]
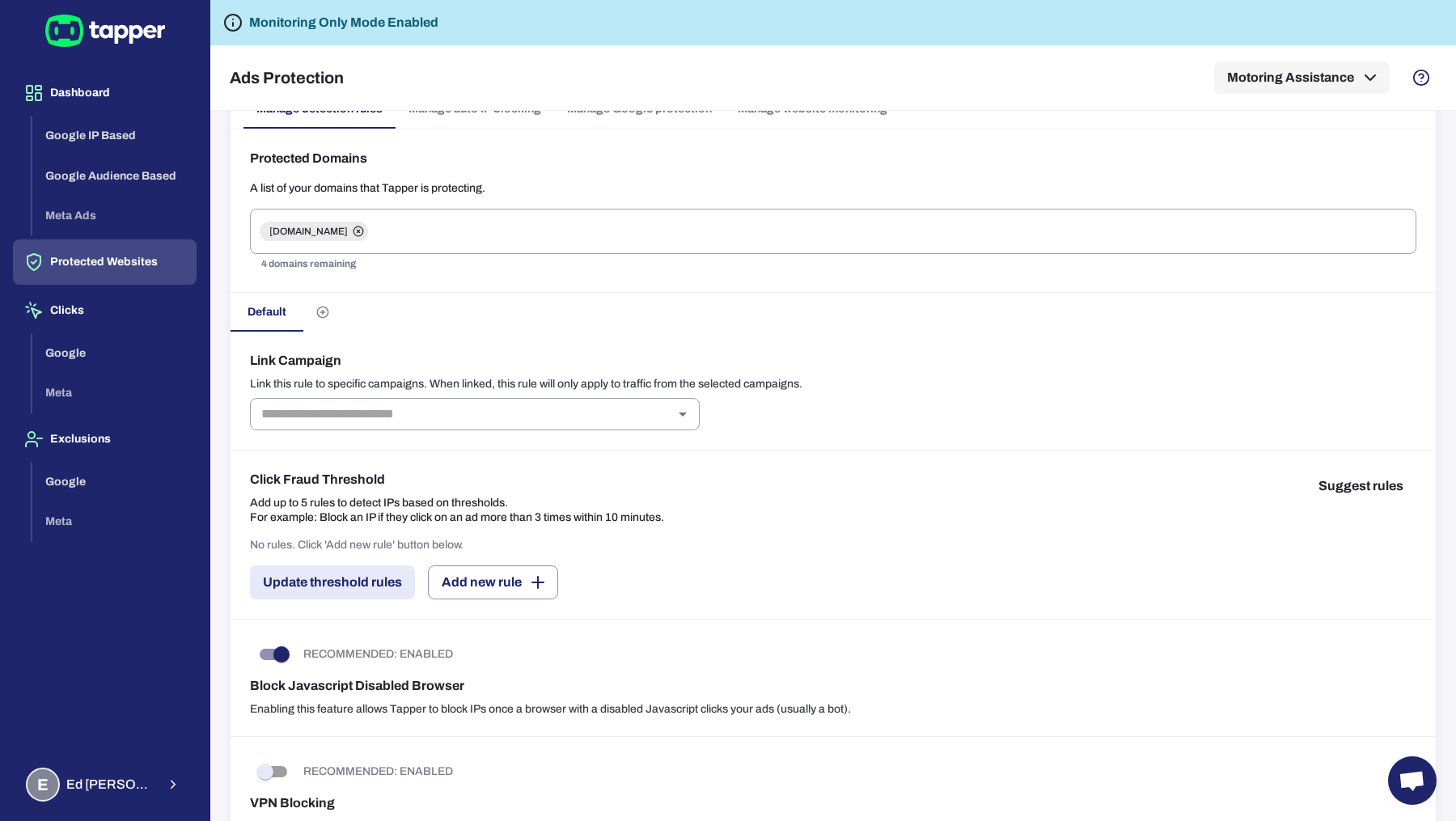
click at [1379, 488] on button "Suggest rules" at bounding box center [1361, 485] width 111 height 32
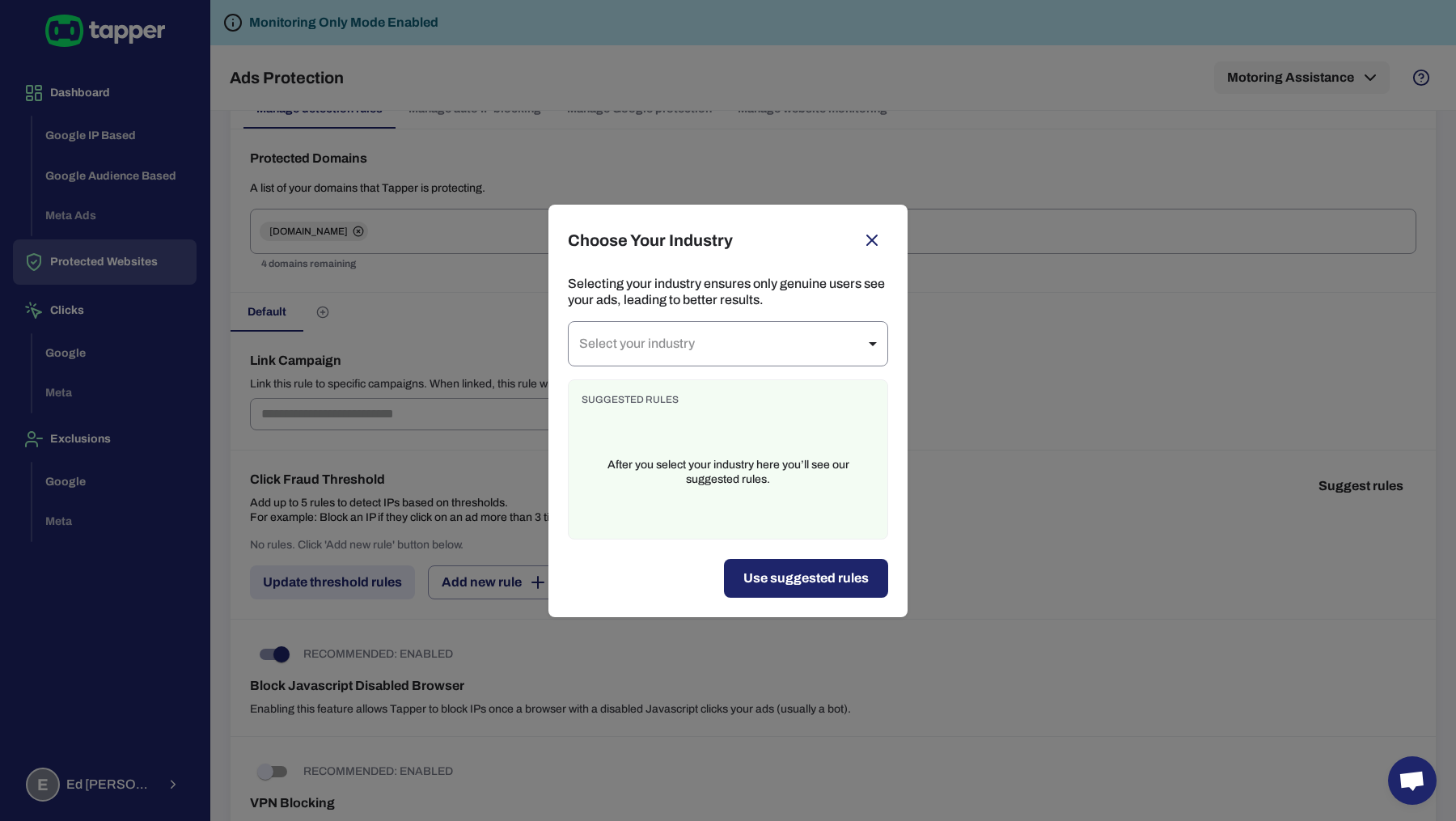
click at [840, 353] on body "Dashboard Google IP Based Google Audience Based Meta Ads Protected Websites Cli…" at bounding box center [728, 410] width 1456 height 821
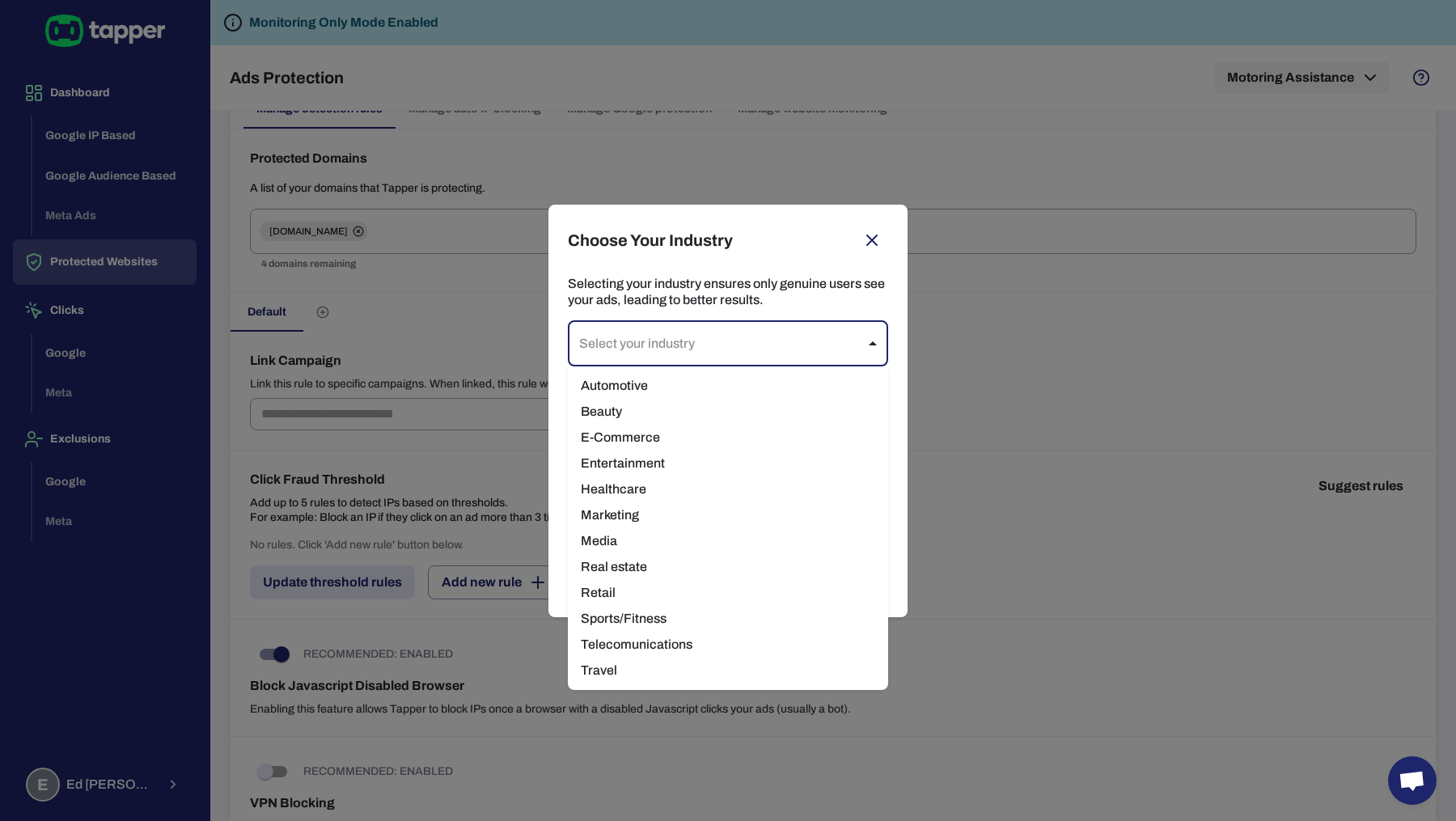
click at [733, 390] on li "Automotive" at bounding box center [728, 385] width 320 height 26
type input "**********"
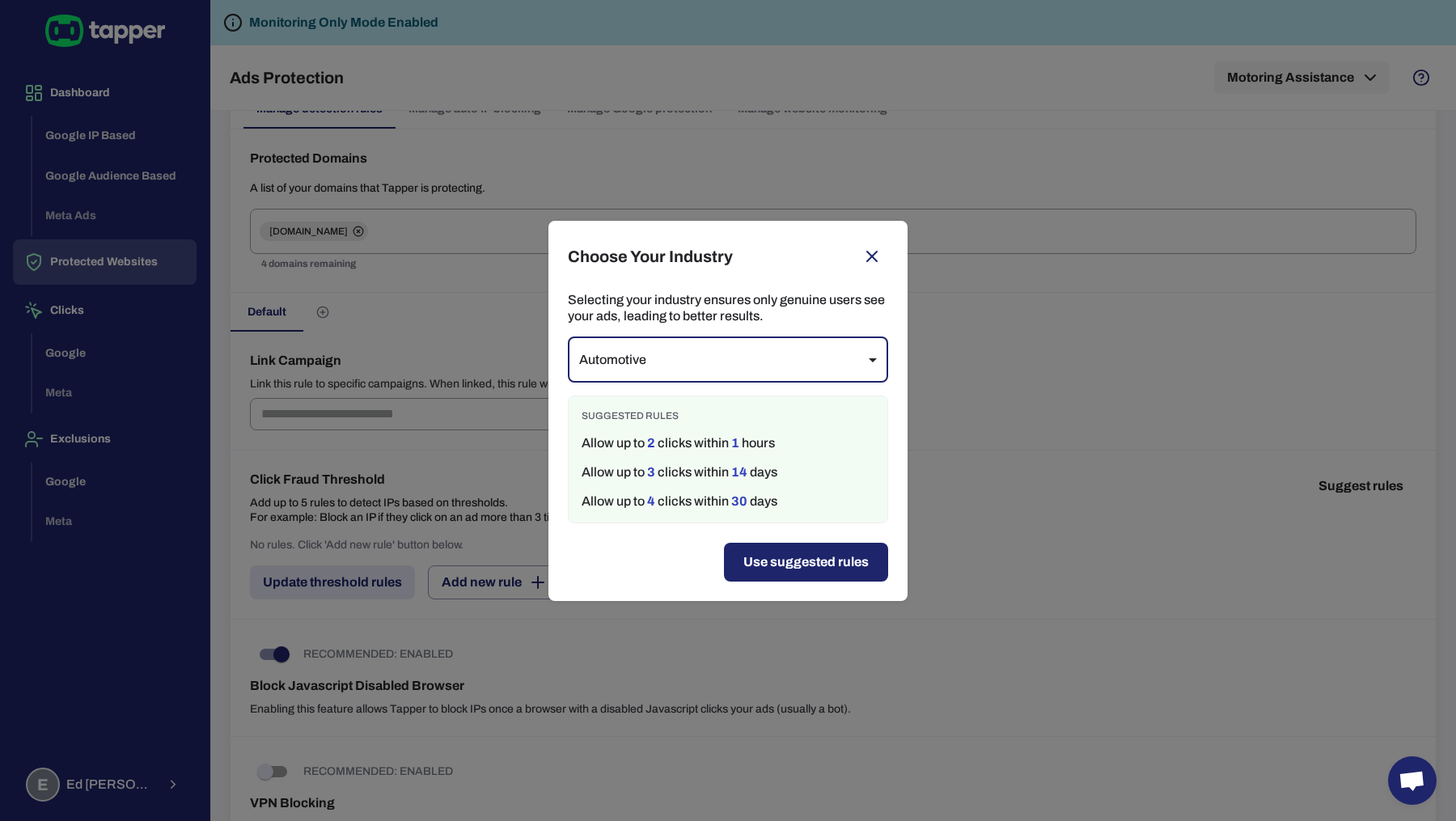
click at [787, 564] on button "Use suggested rules" at bounding box center [805, 562] width 164 height 39
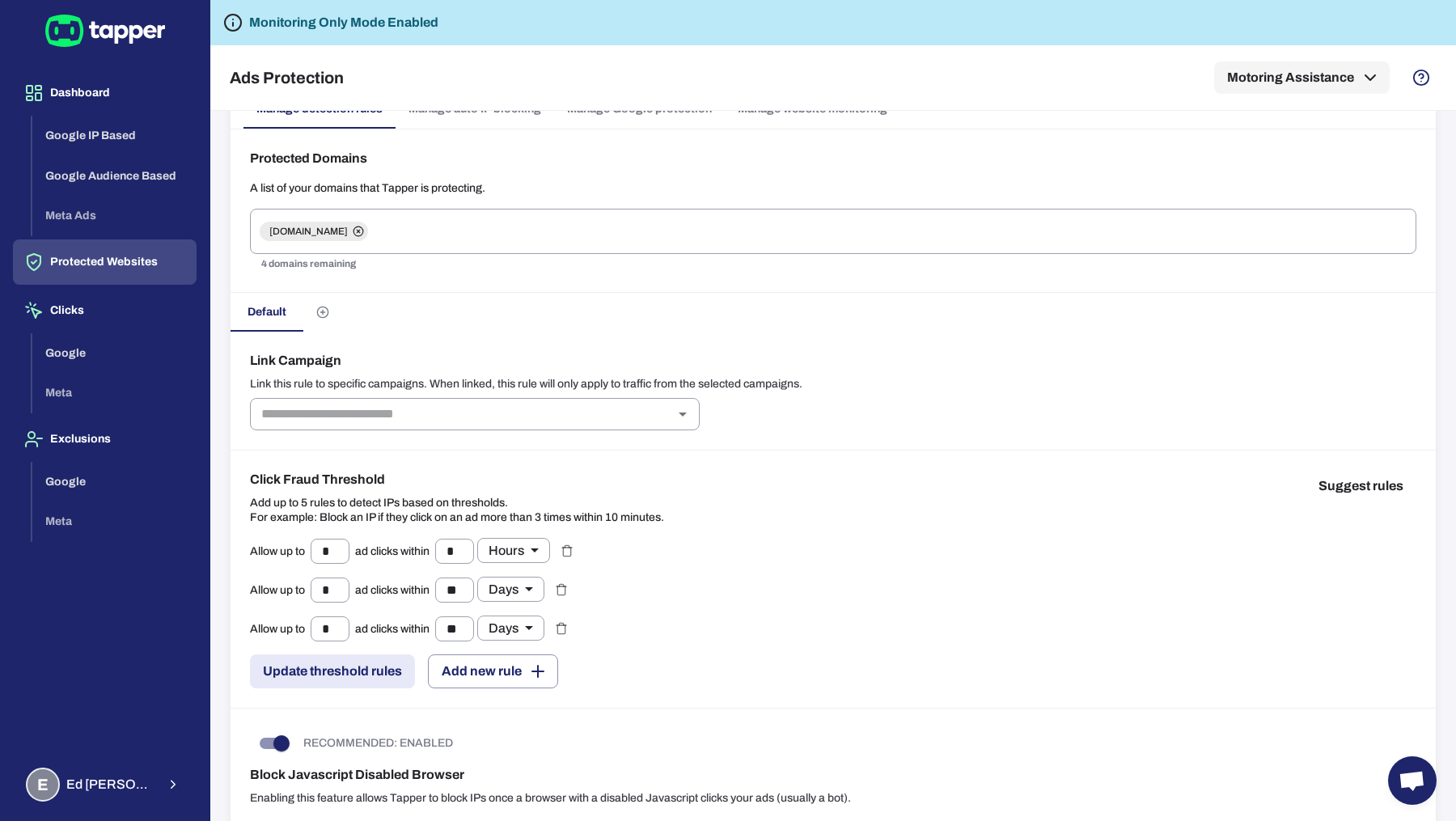
click at [298, 667] on button "Update threshold rules" at bounding box center [333, 671] width 165 height 34
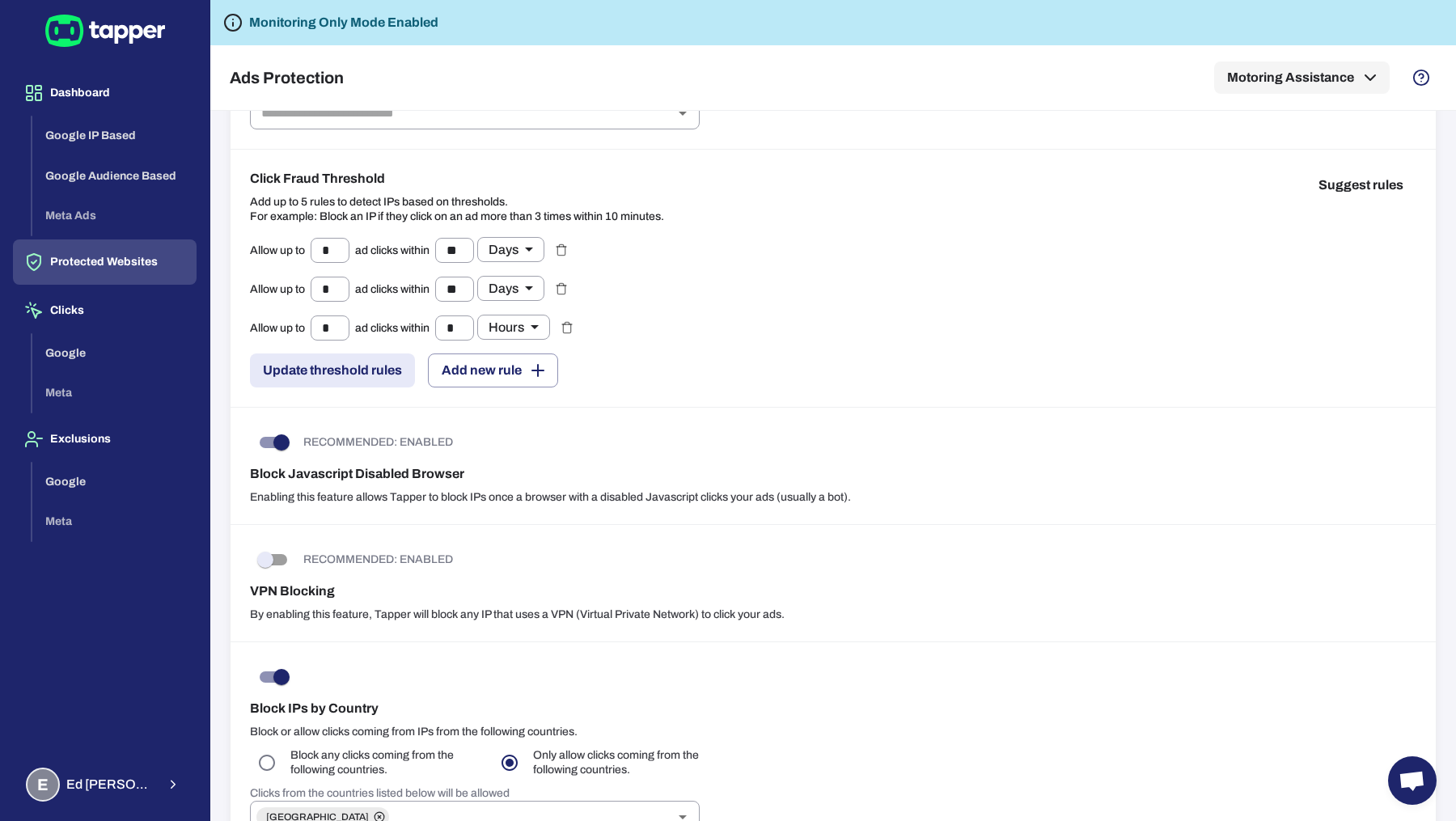
scroll to position [321, 0]
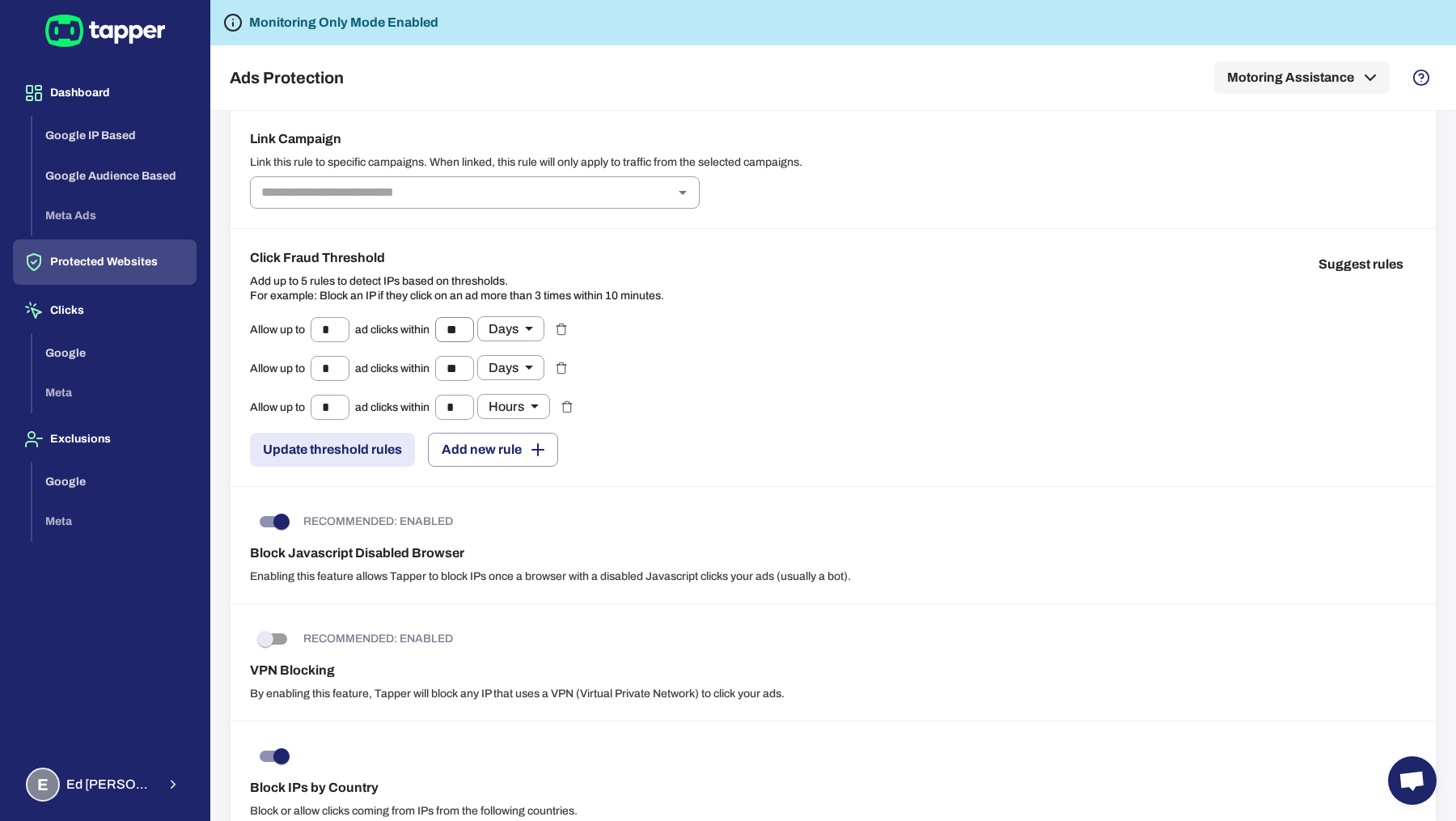
click at [461, 328] on input "**" at bounding box center [455, 329] width 39 height 25
type input "*"
click at [455, 367] on input "**" at bounding box center [455, 368] width 39 height 25
type input "*"
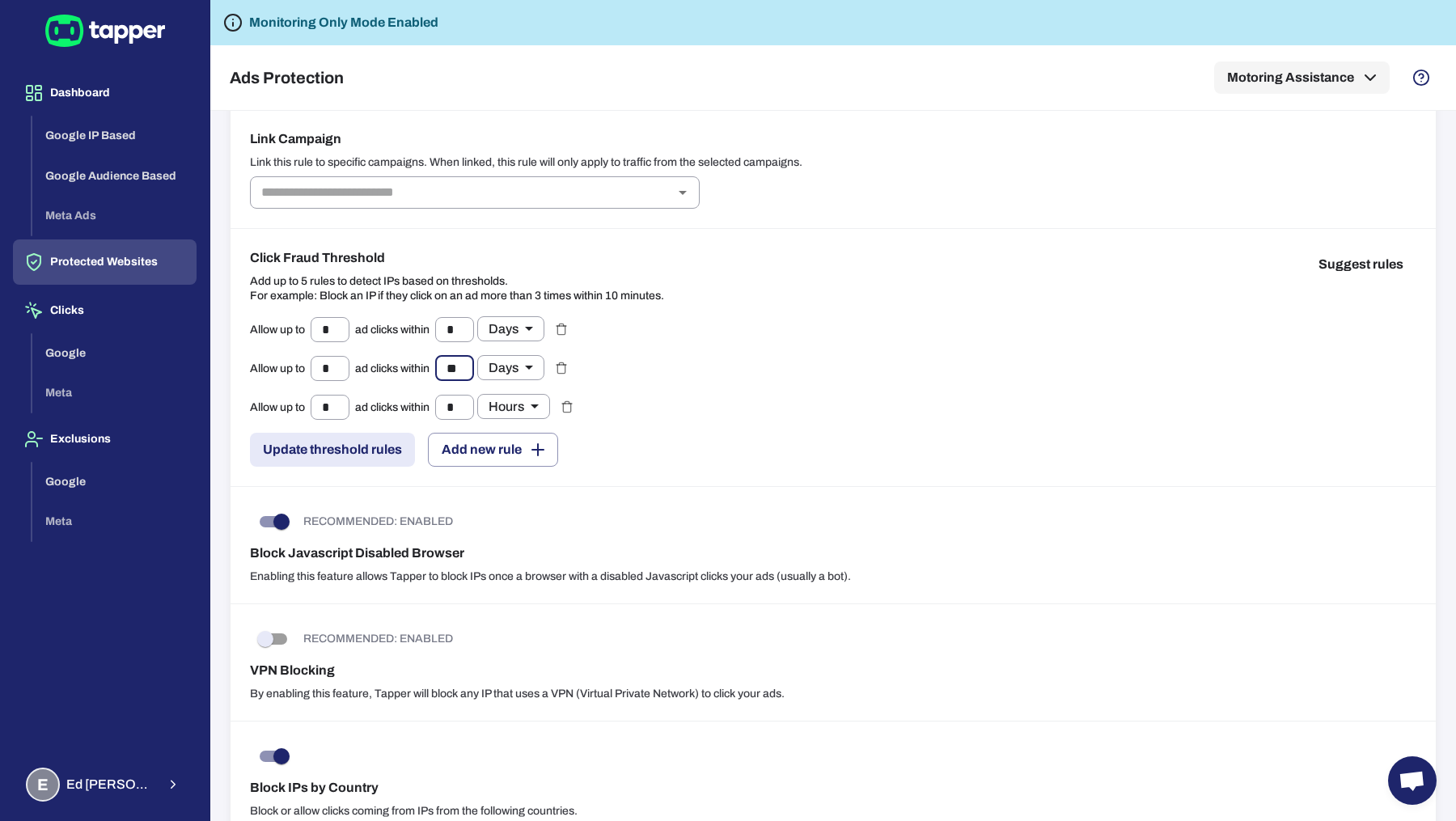
type input "**"
click at [309, 447] on button "Update threshold rules" at bounding box center [333, 449] width 165 height 34
click at [186, 180] on button "Google Audience Based" at bounding box center [114, 177] width 164 height 41
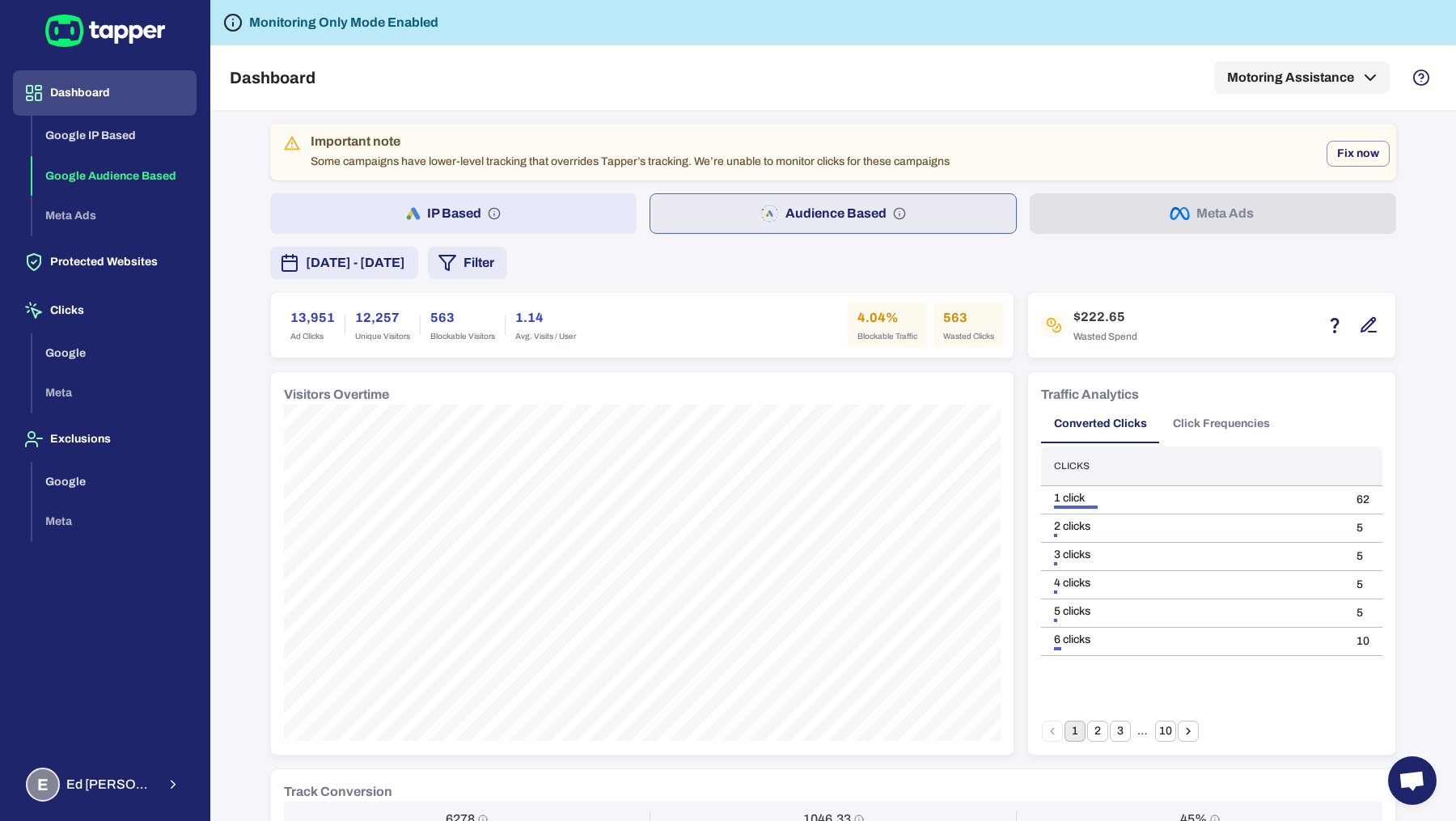
click at [1167, 733] on button "10" at bounding box center [1166, 731] width 21 height 21
click at [1071, 733] on button "1" at bounding box center [1075, 731] width 21 height 21
click at [601, 203] on button "IP Based" at bounding box center [453, 214] width 367 height 41
click at [1167, 724] on button "9" at bounding box center [1166, 731] width 21 height 21
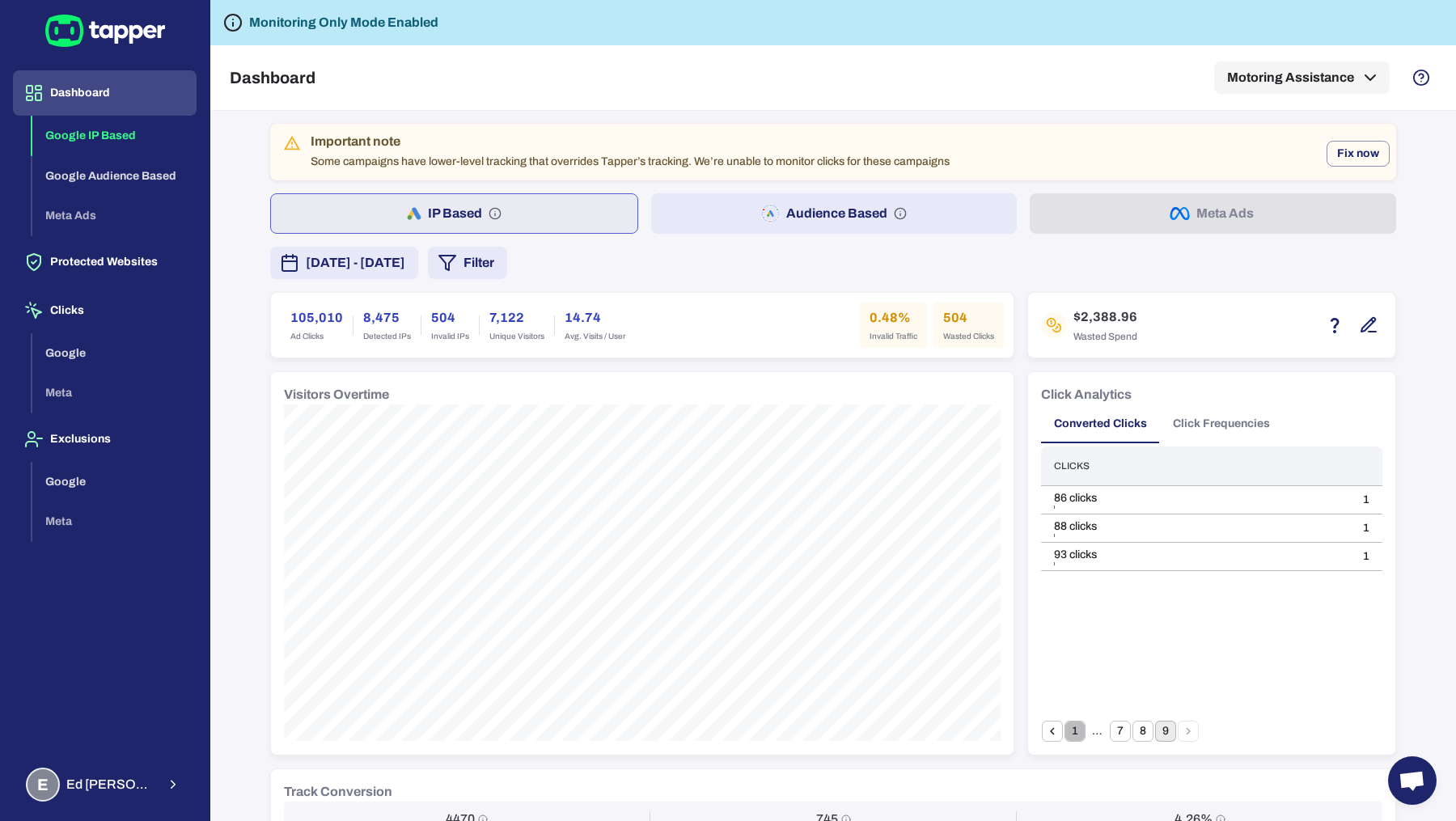
click at [1070, 736] on button "1" at bounding box center [1075, 731] width 21 height 21
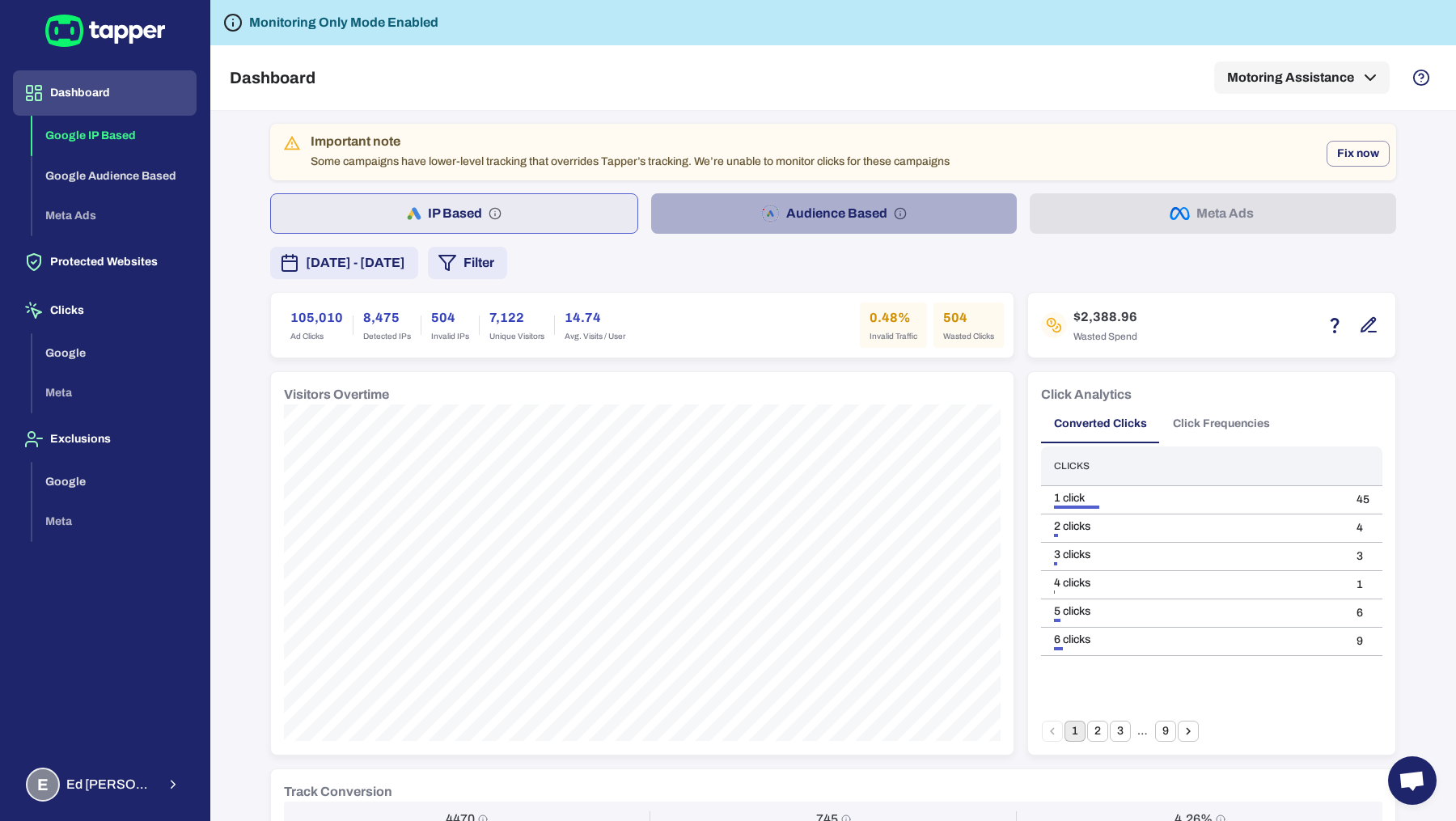
click at [788, 225] on button "Audience Based" at bounding box center [834, 214] width 367 height 41
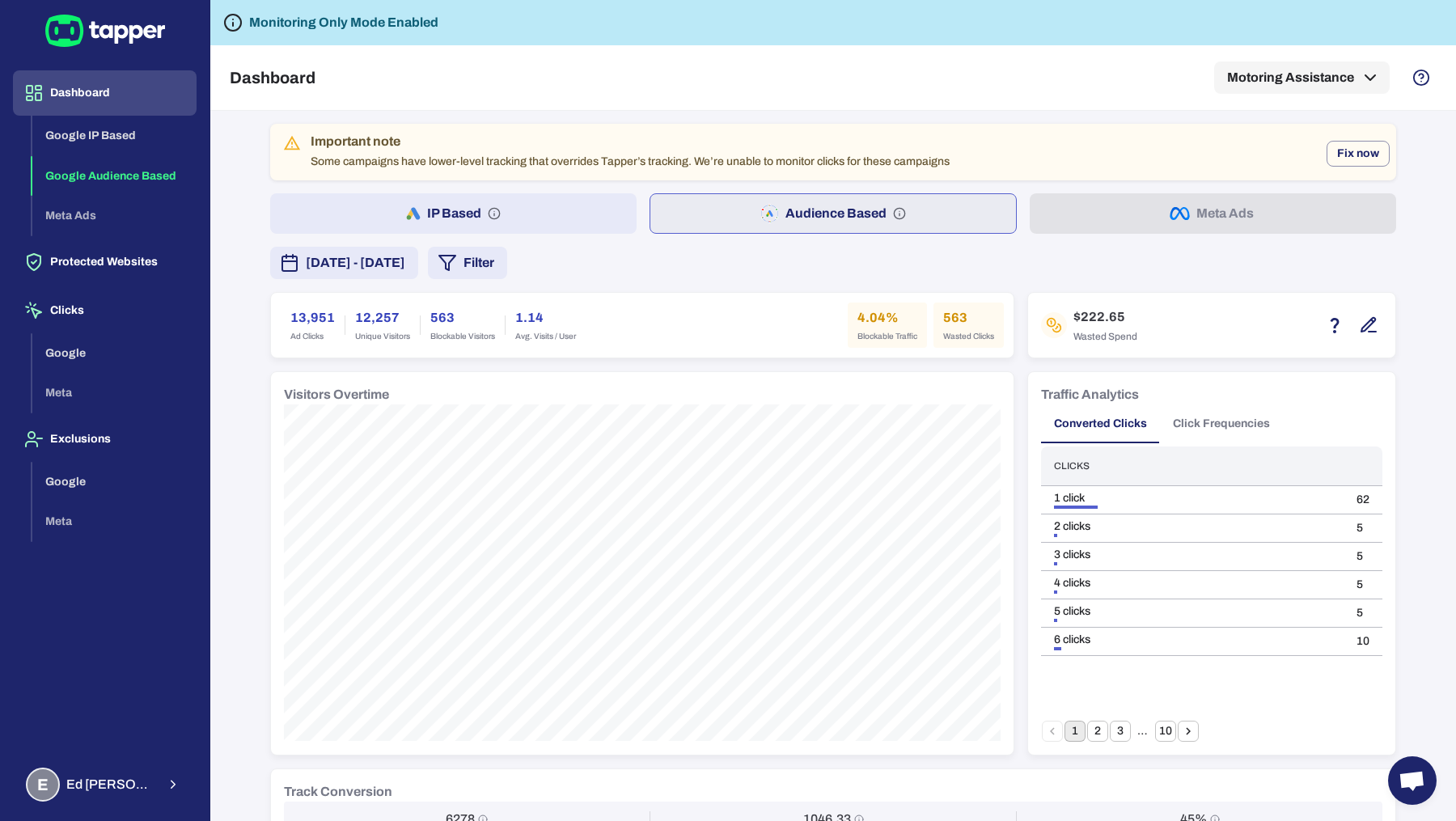
click at [399, 192] on div "Important note Some campaigns have lower-level tracking that overrides Tapper’s…" at bounding box center [833, 793] width 1126 height 1339
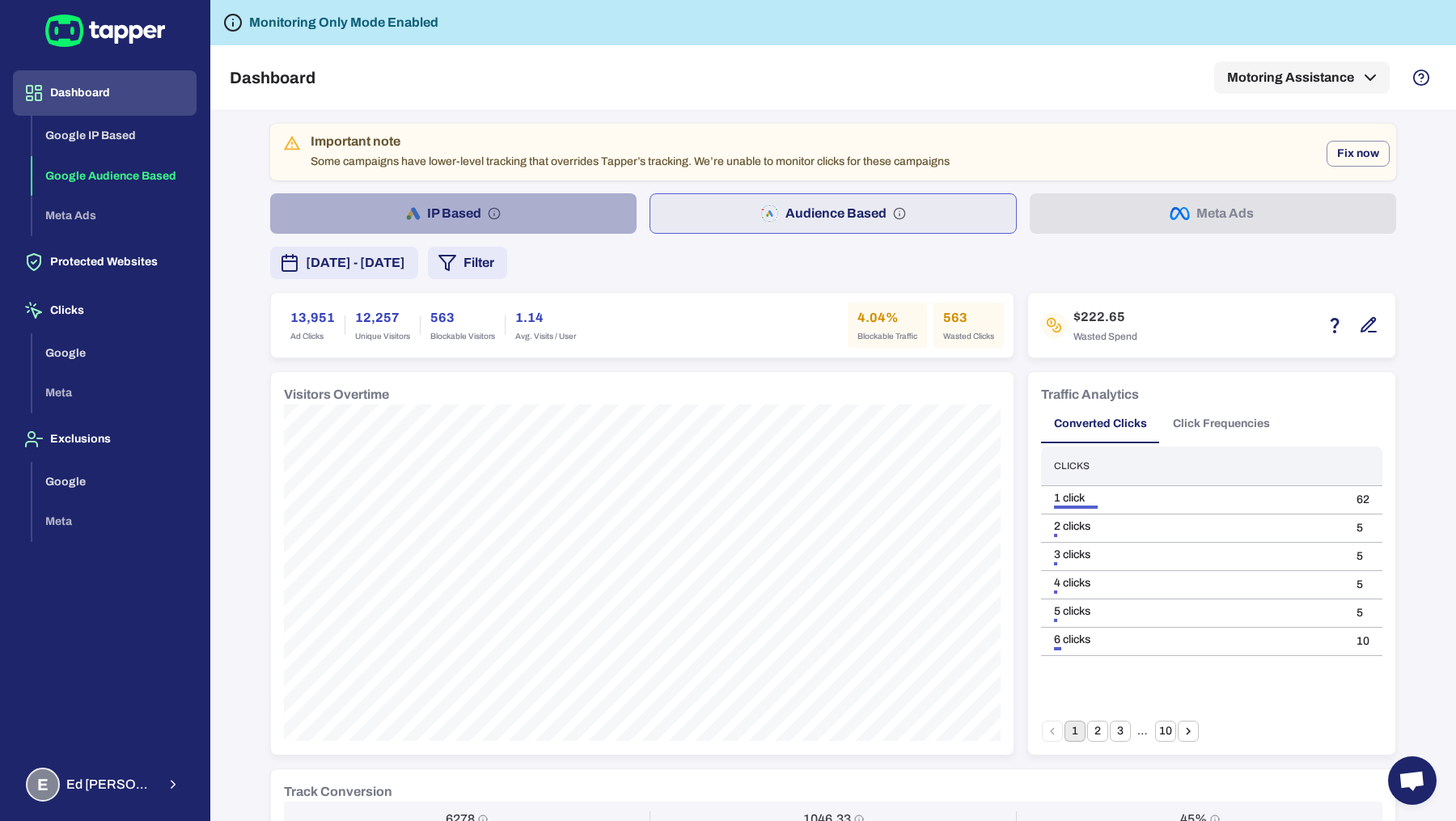
click at [396, 201] on button "IP Based" at bounding box center [453, 214] width 367 height 41
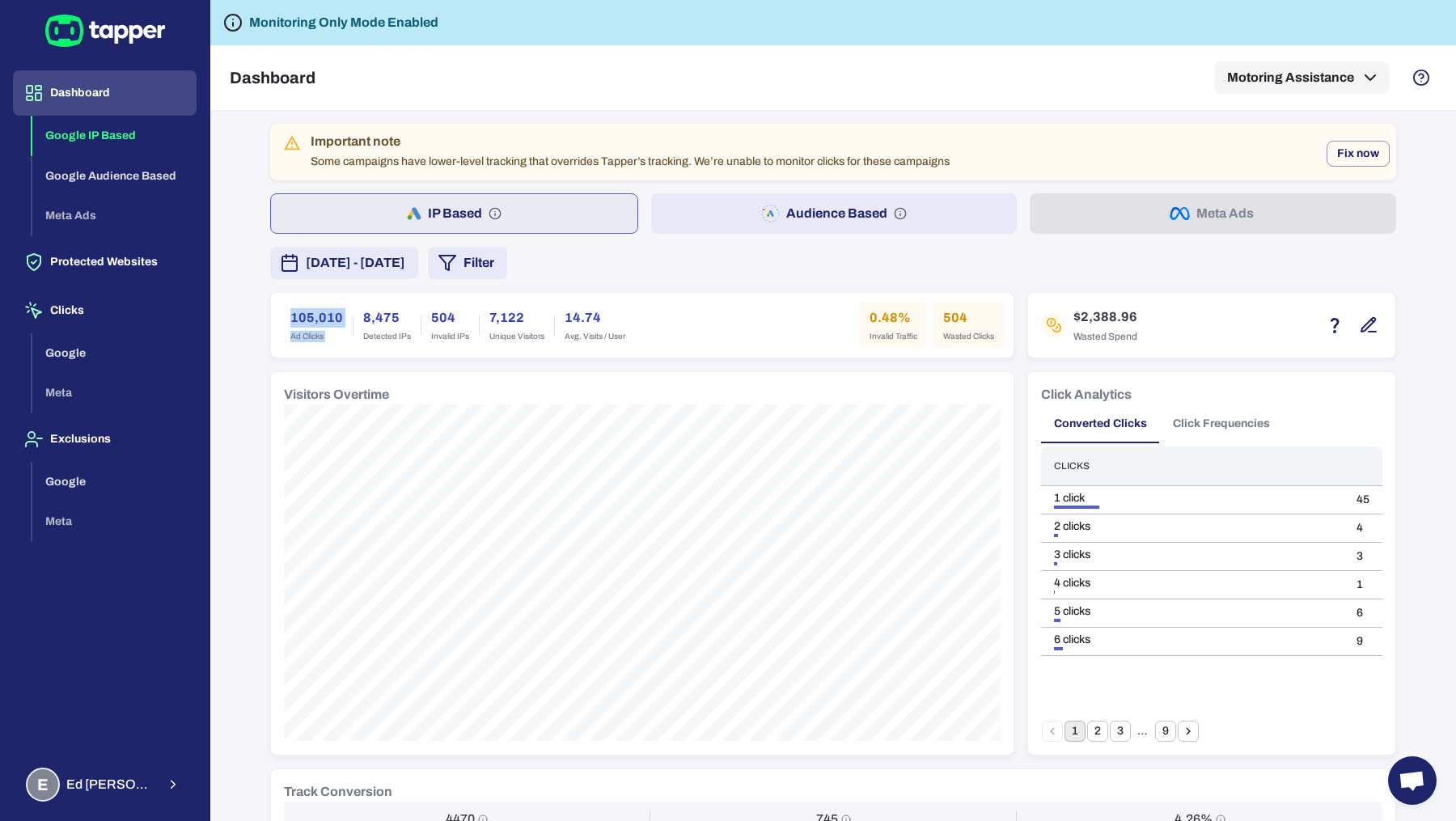
drag, startPoint x: 288, startPoint y: 311, endPoint x: 360, endPoint y: 324, distance: 73.2
click at [360, 324] on div "105,010 Ad Clicks 8,475 Detected IPs 504 Invalid IPs 7,122 Unique Visitors 14.7…" at bounding box center [457, 325] width 354 height 45
click at [710, 212] on button "Audience Based" at bounding box center [834, 214] width 367 height 41
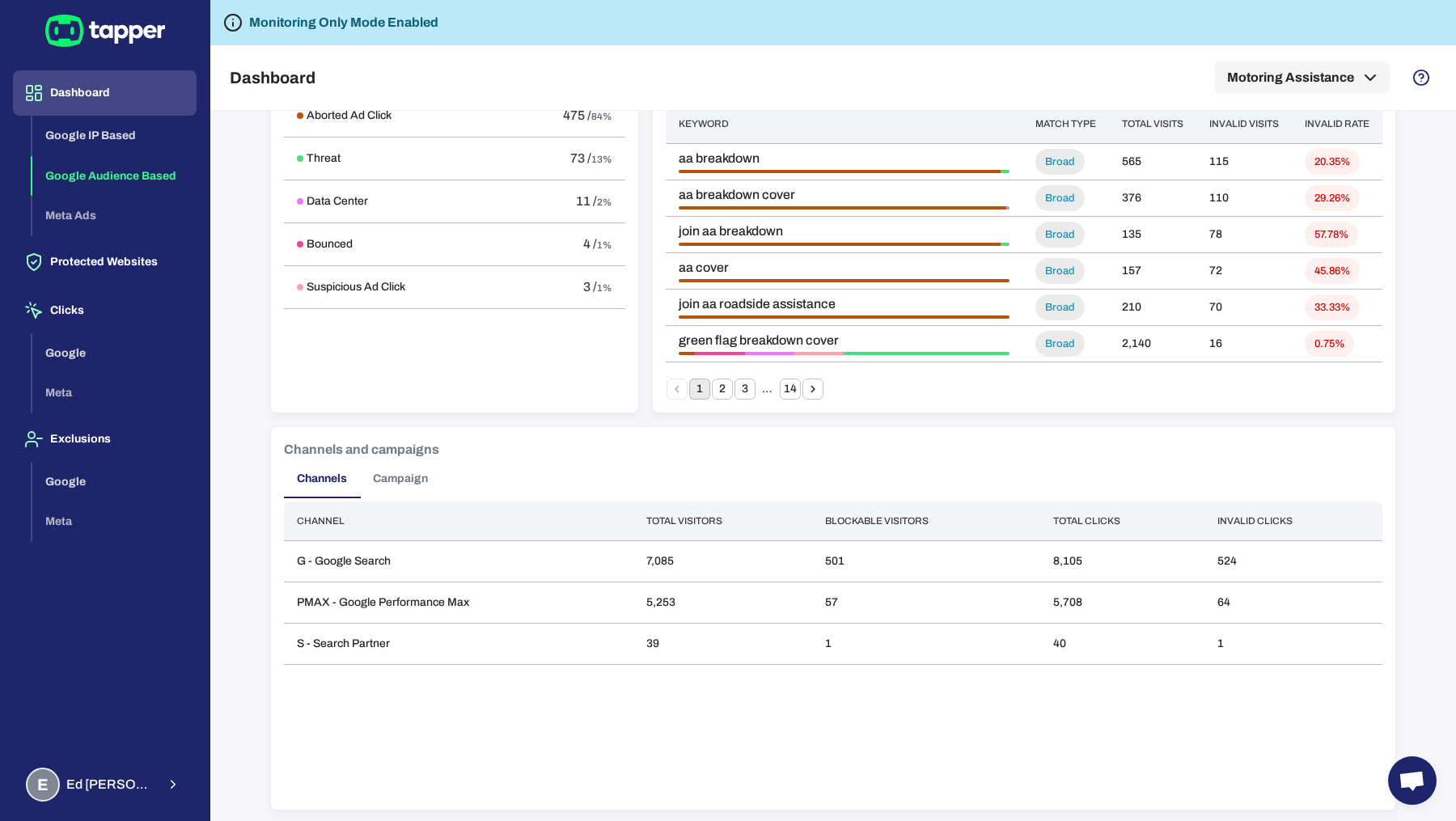
scroll to position [904, 0]
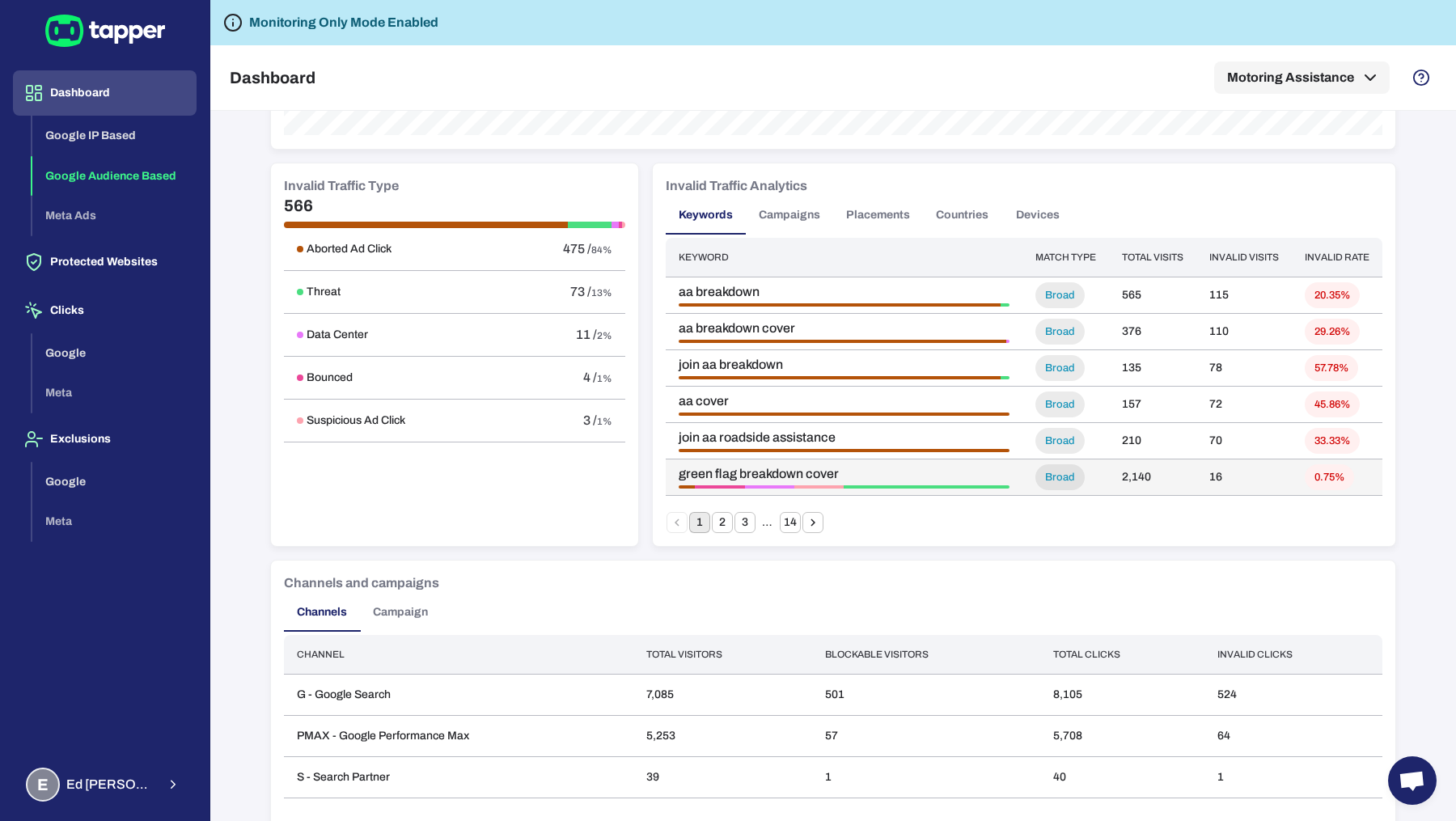
click at [768, 480] on div "green flag breakdown cover" at bounding box center [843, 478] width 331 height 23
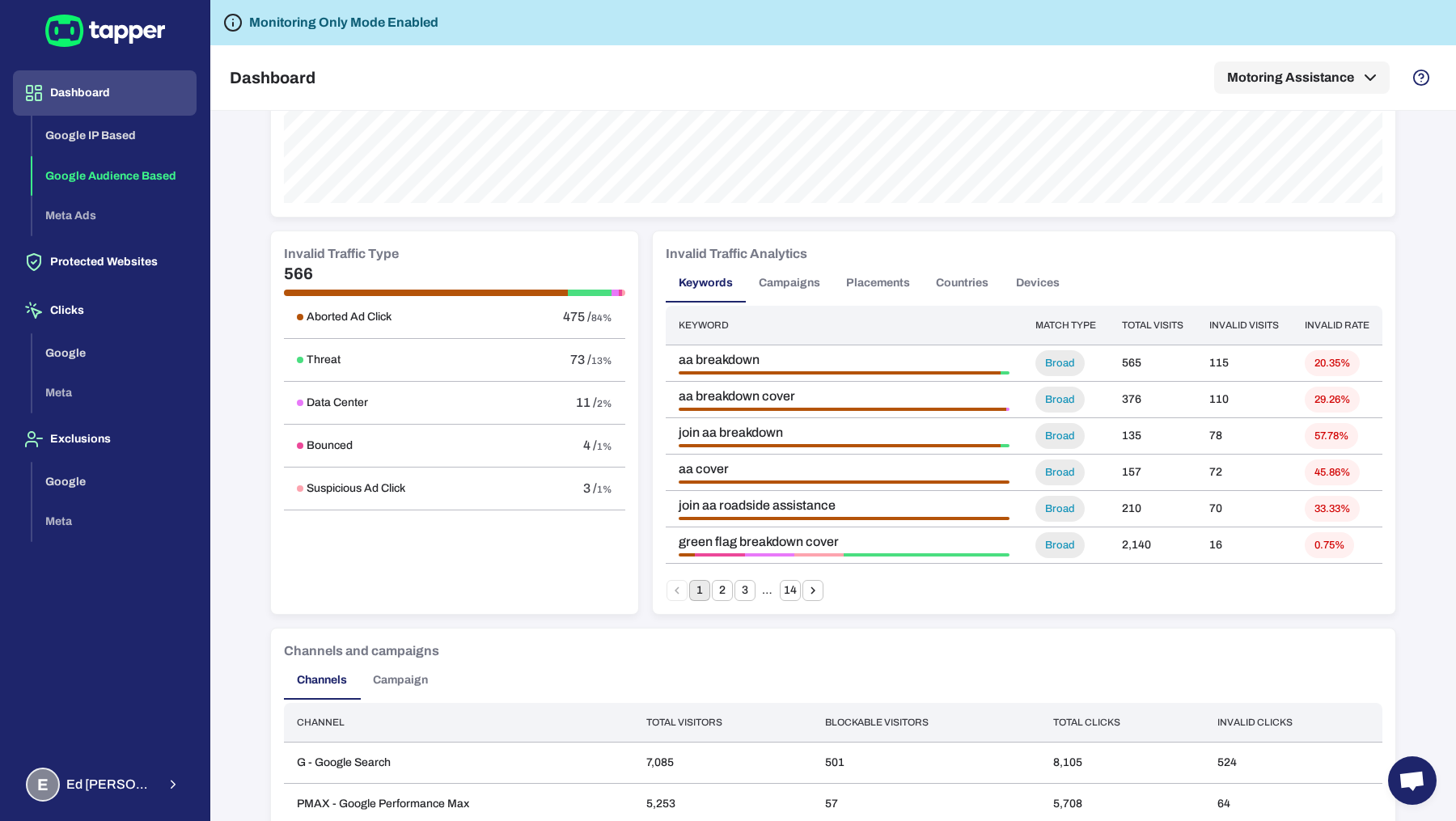
scroll to position [819, 0]
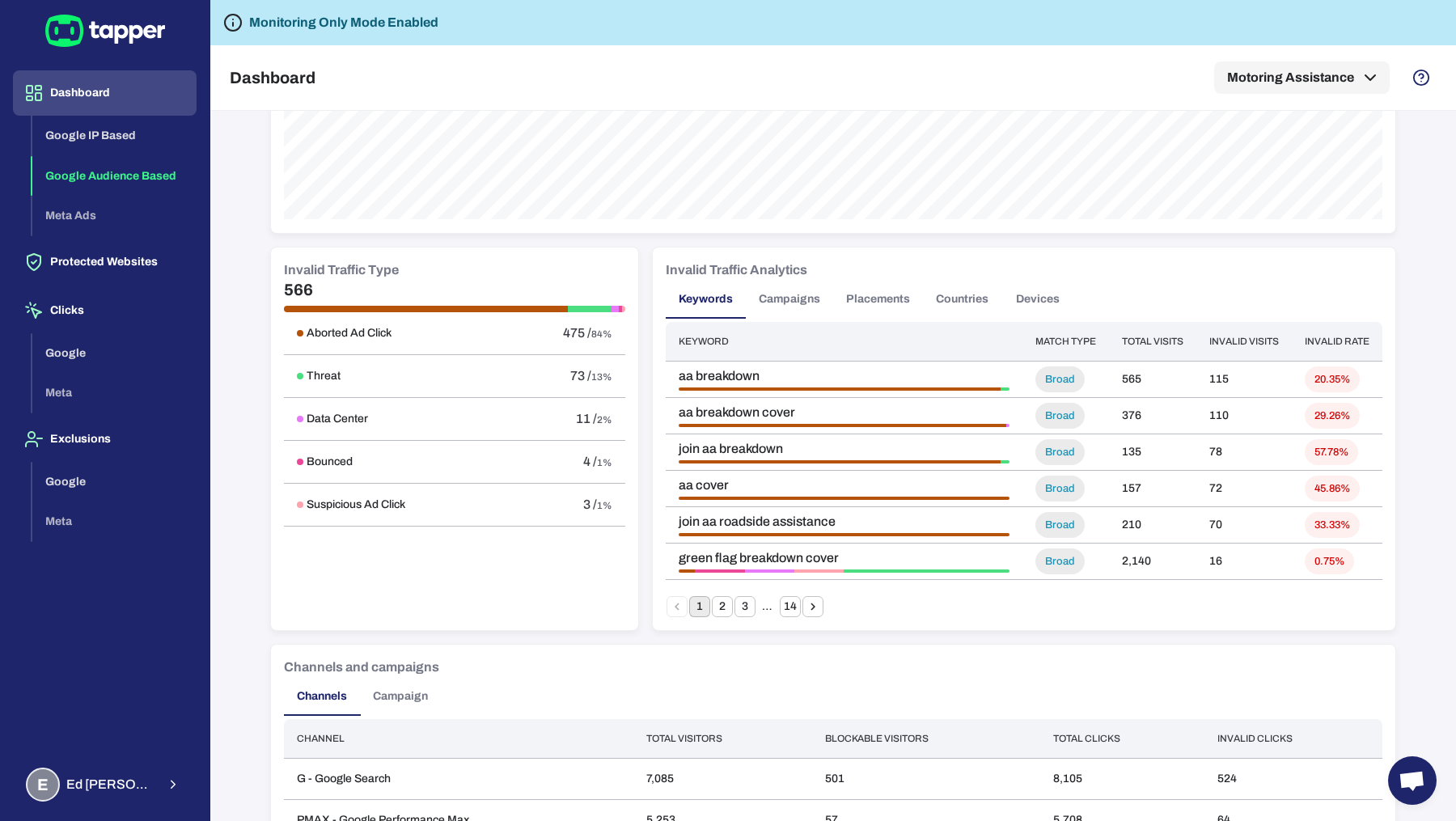
click at [888, 314] on button "Placements" at bounding box center [877, 299] width 90 height 39
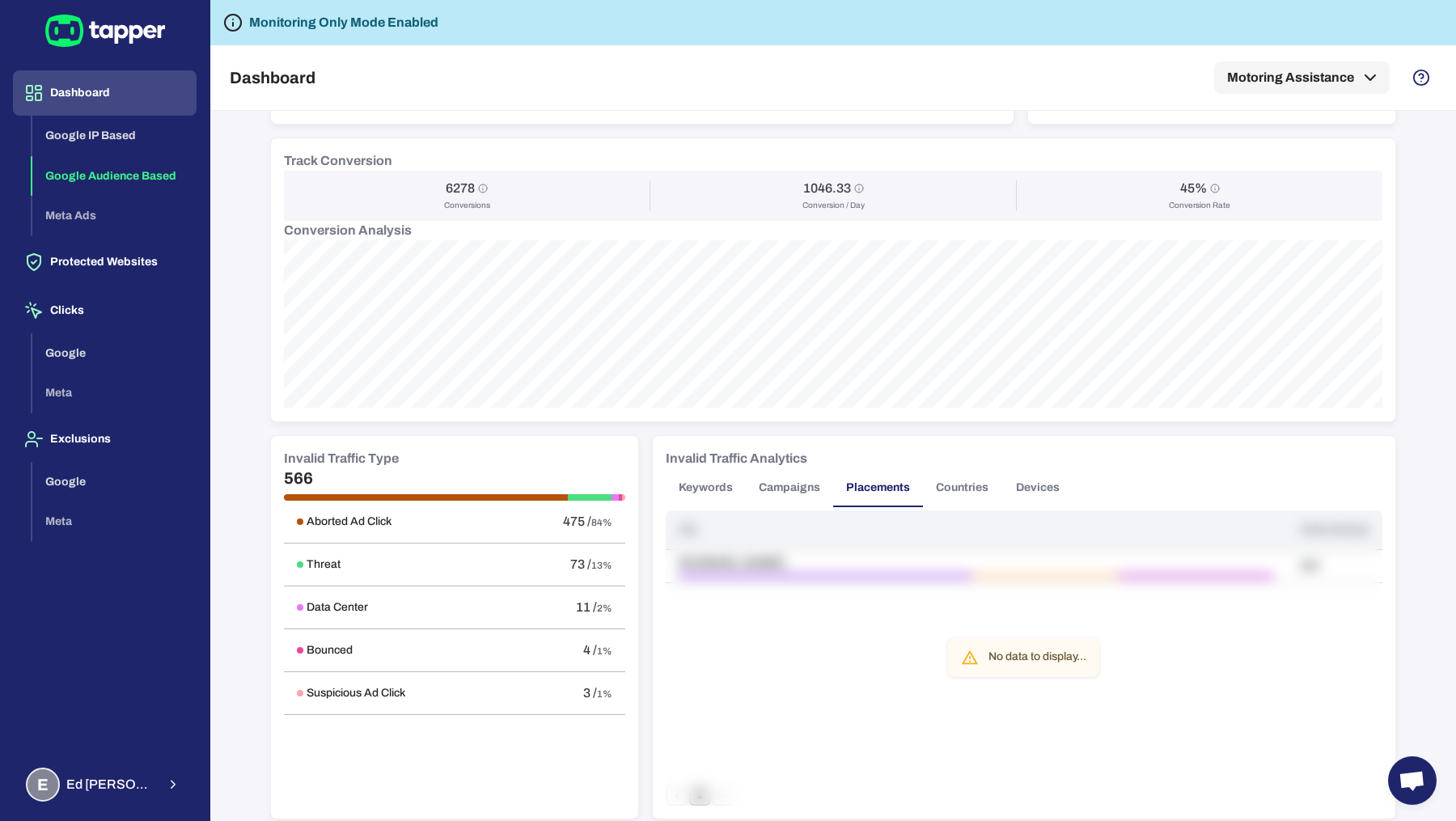
scroll to position [714, 0]
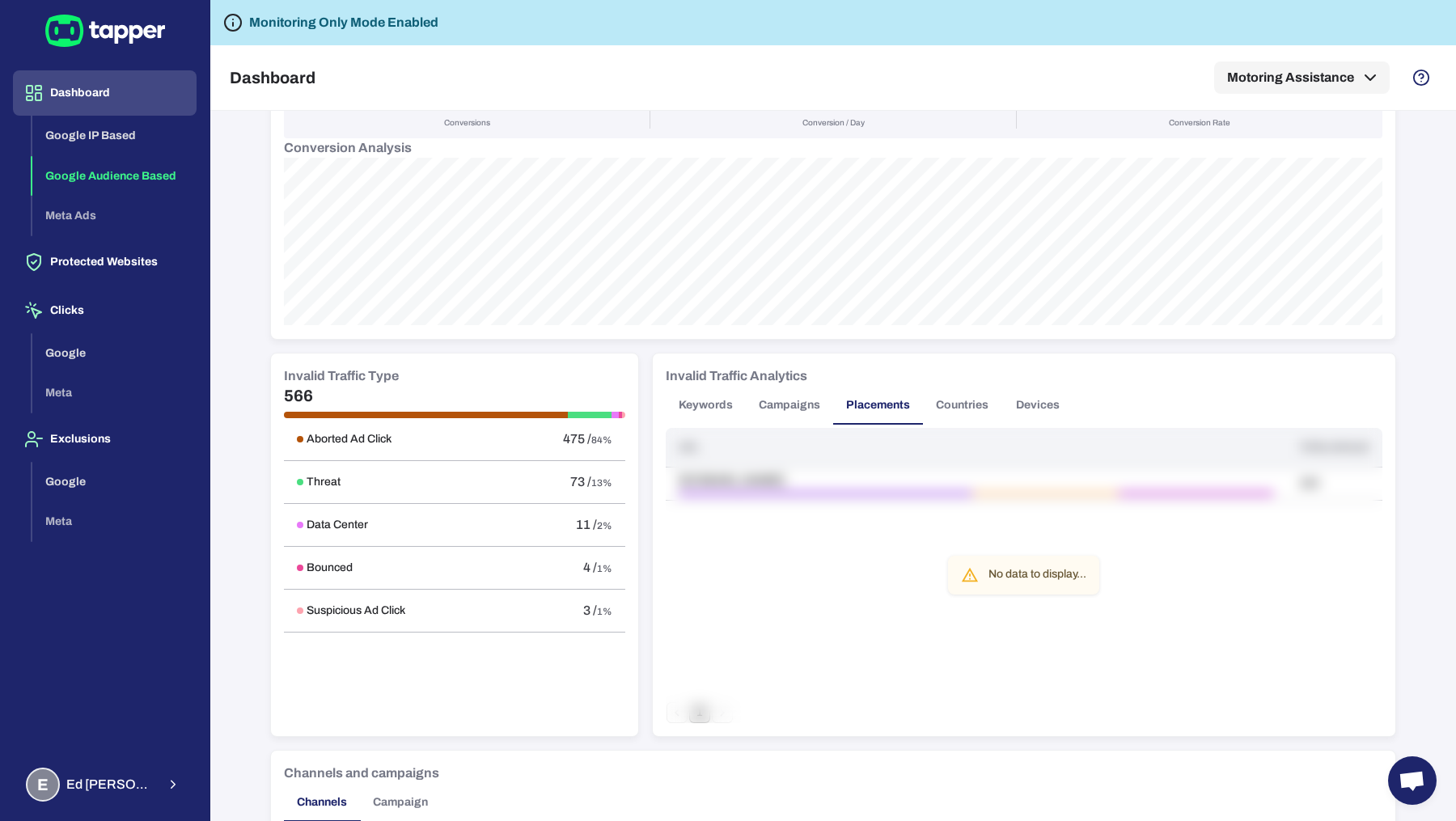
click at [961, 400] on button "Countries" at bounding box center [962, 406] width 78 height 39
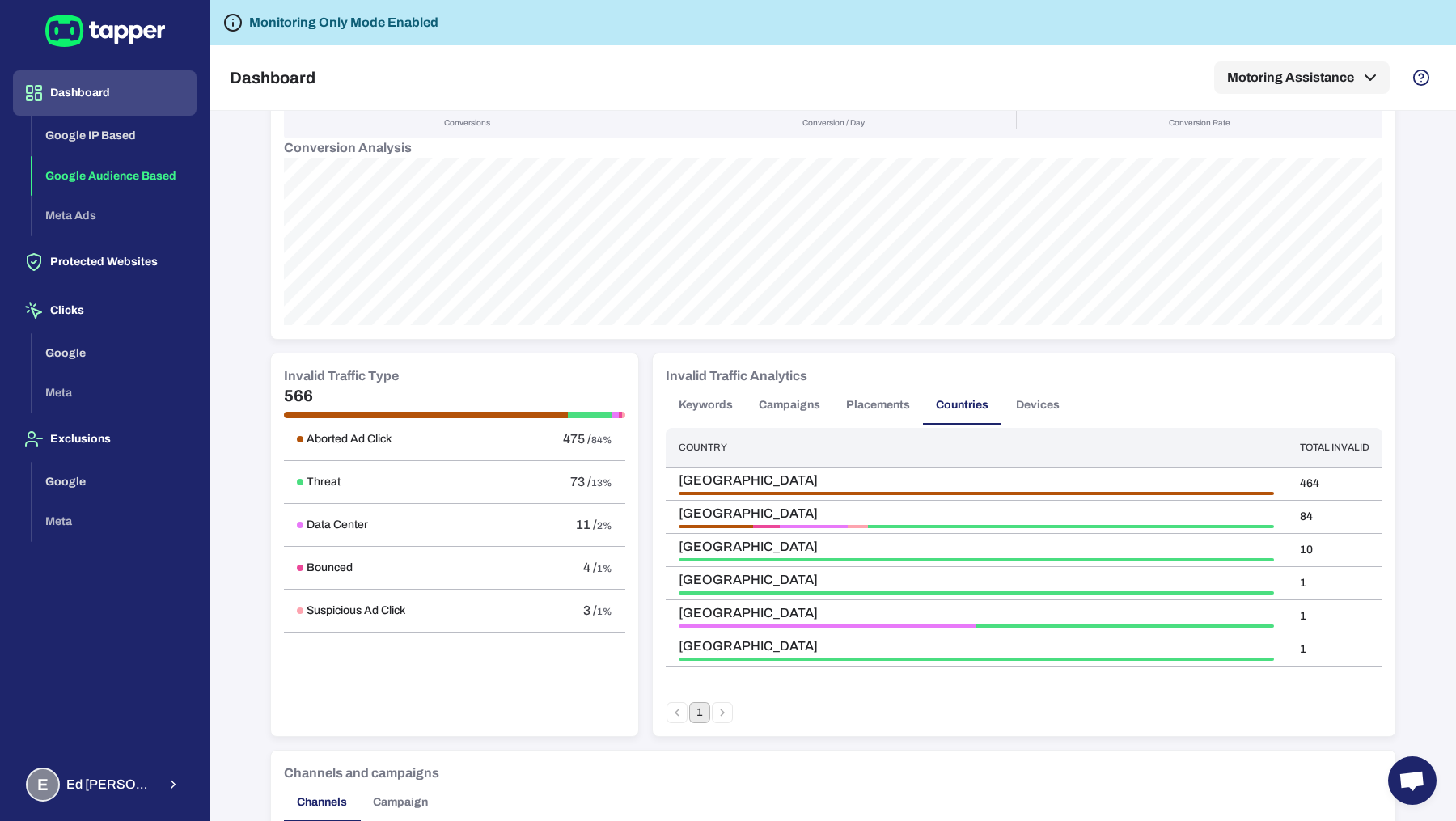
click at [815, 408] on button "Campaigns" at bounding box center [789, 406] width 87 height 39
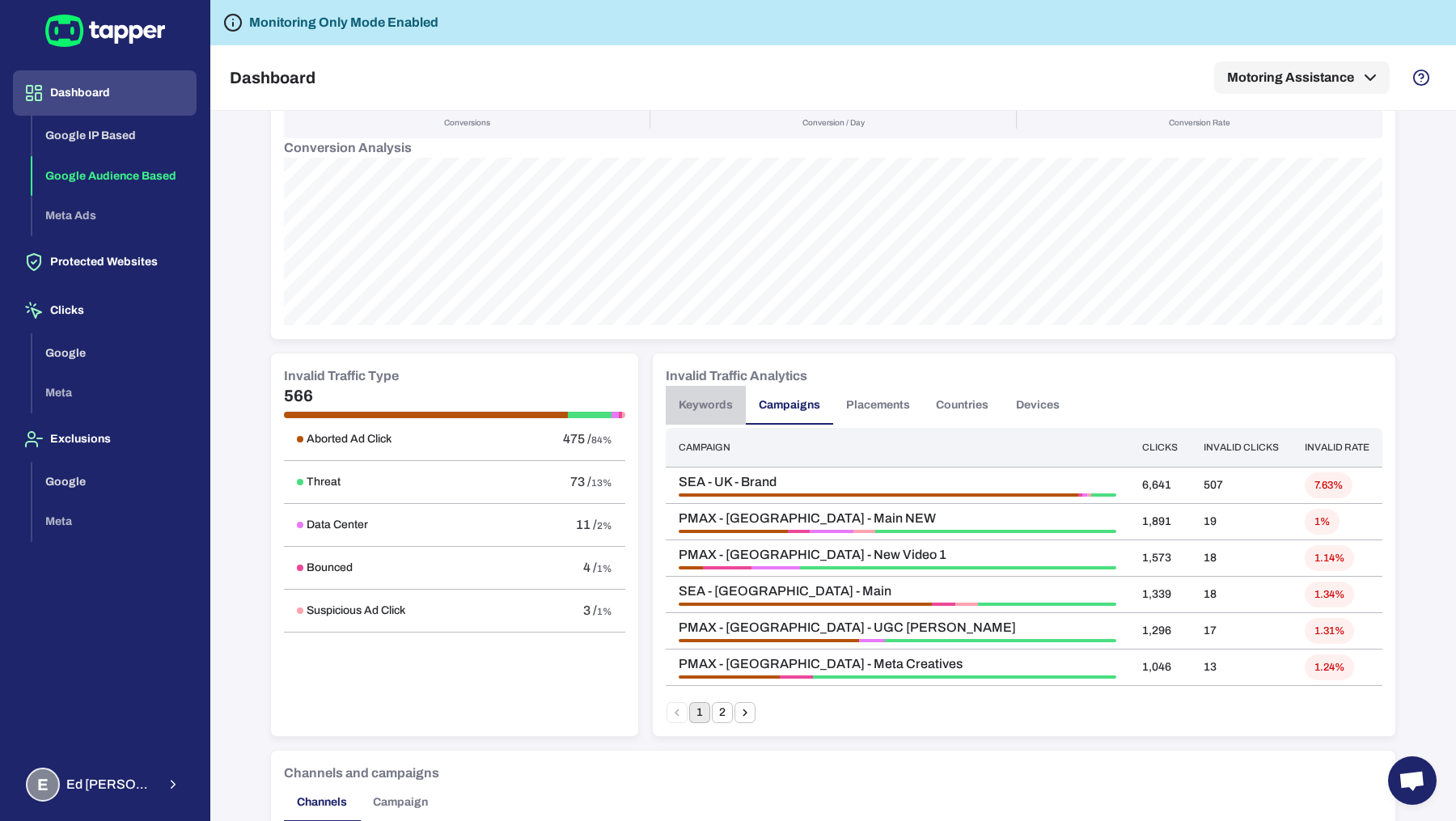
click at [705, 413] on button "Keywords" at bounding box center [706, 406] width 80 height 39
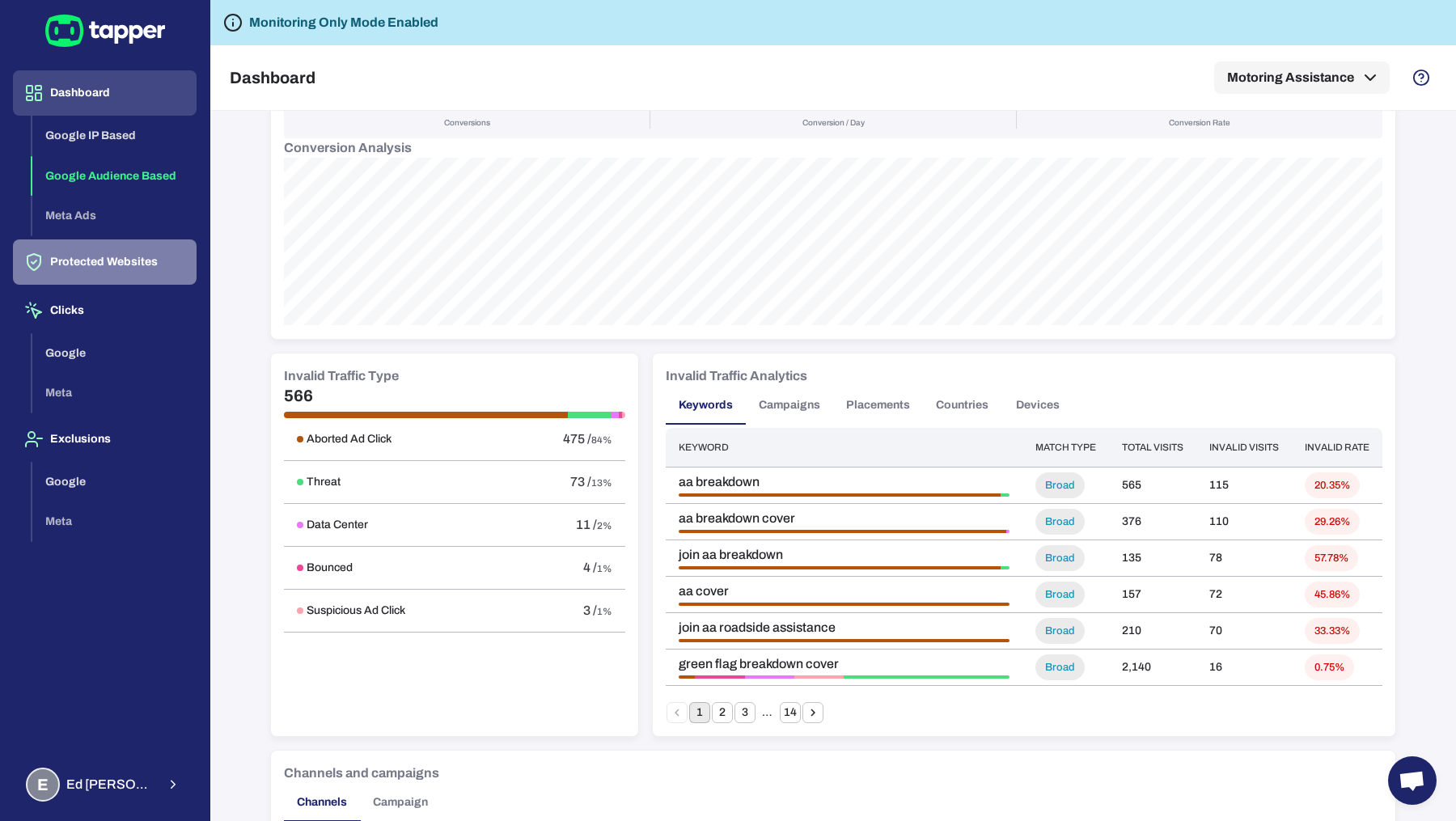
click at [138, 259] on button "Protected Websites" at bounding box center [105, 262] width 184 height 45
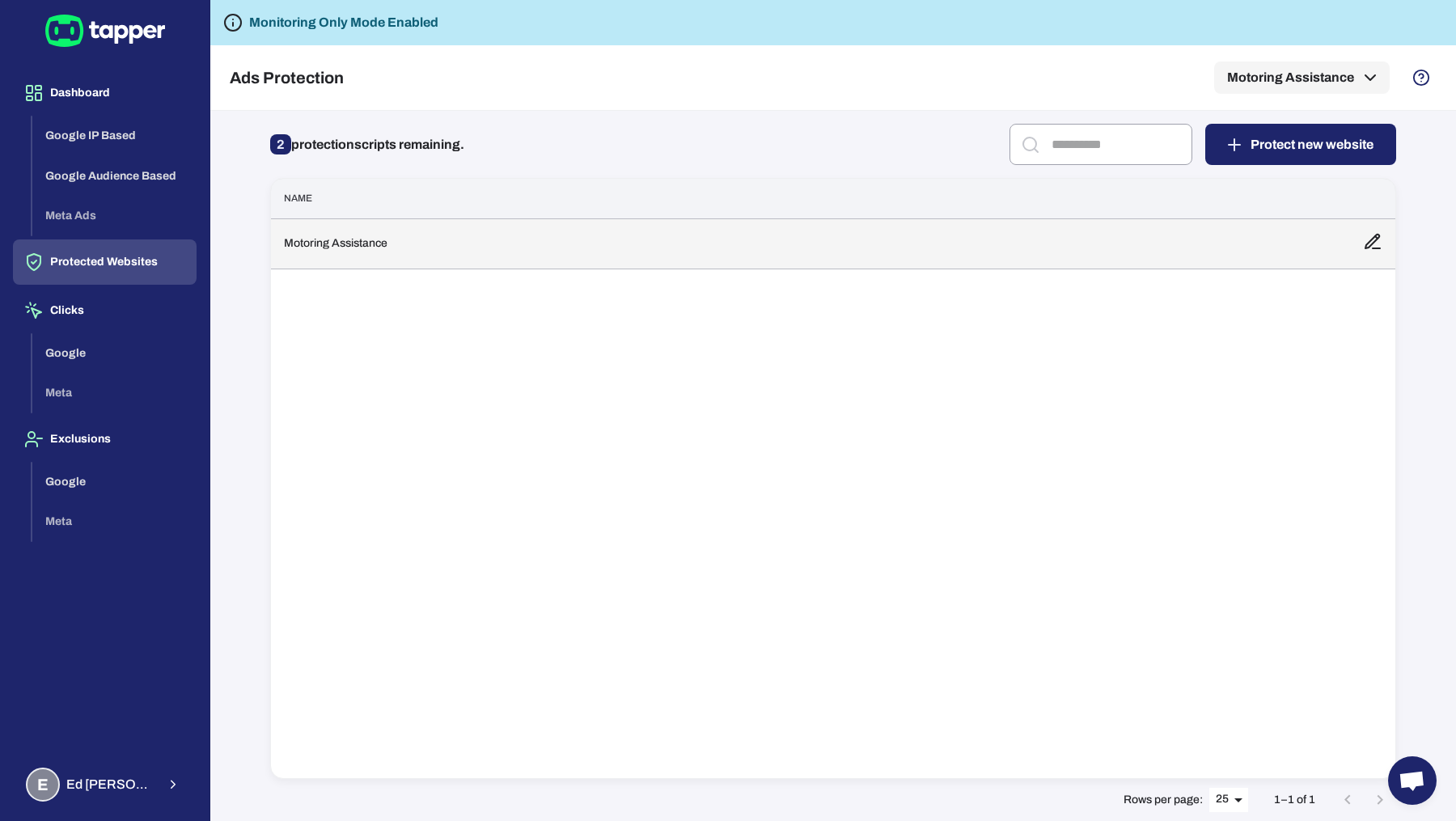
click at [373, 253] on td "Motoring Assistance" at bounding box center [810, 243] width 1079 height 50
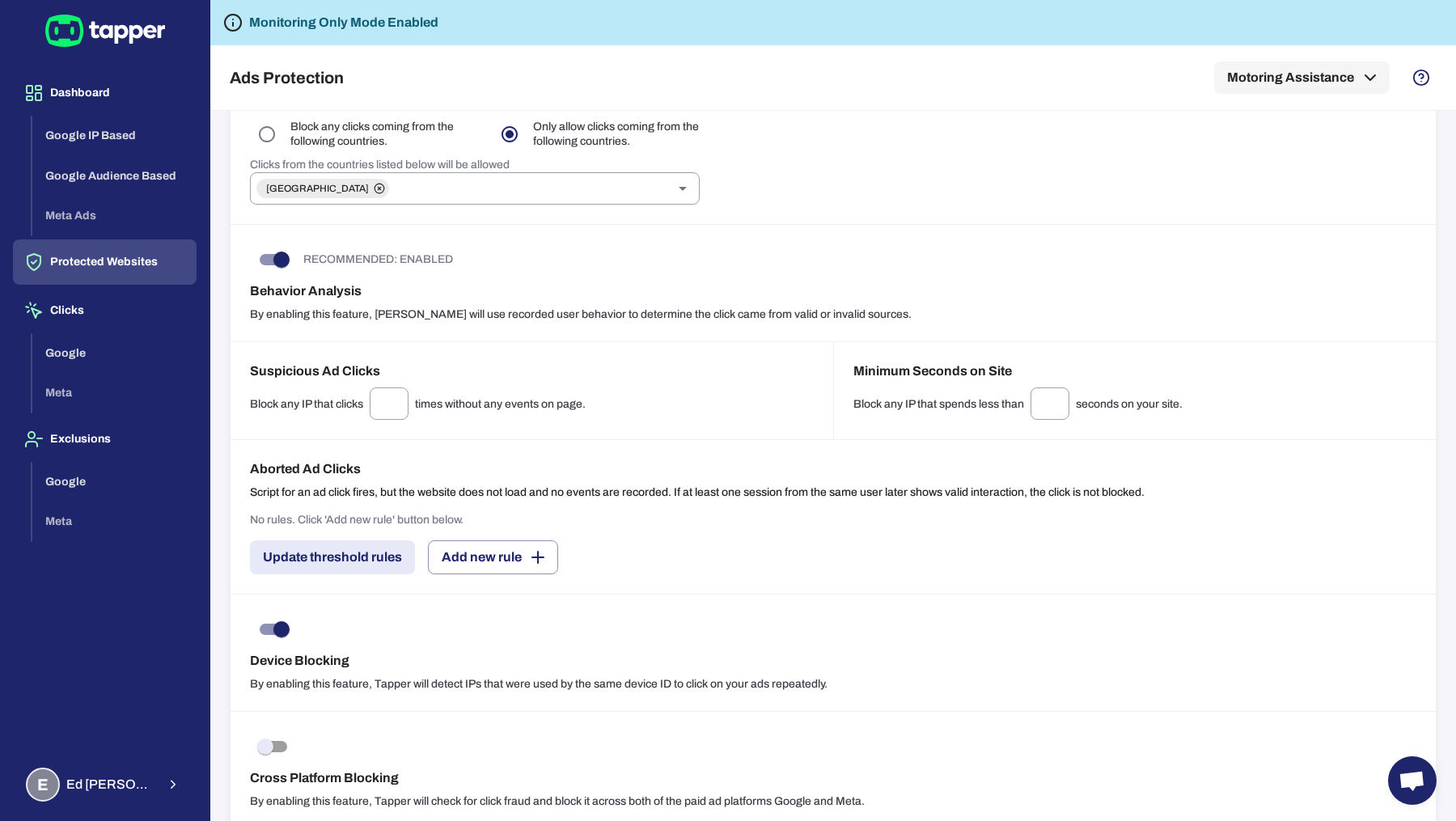
scroll to position [1122, 0]
